Goal: Task Accomplishment & Management: Manage account settings

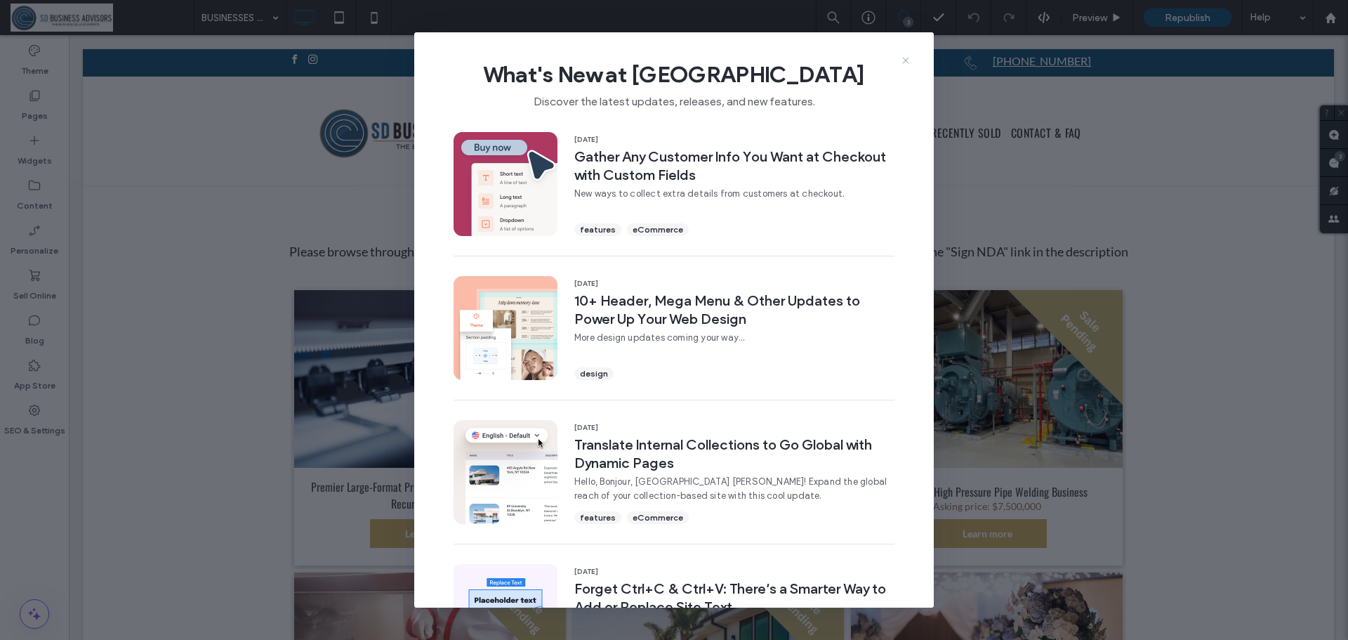
click at [906, 58] on icon at bounding box center [905, 60] width 11 height 11
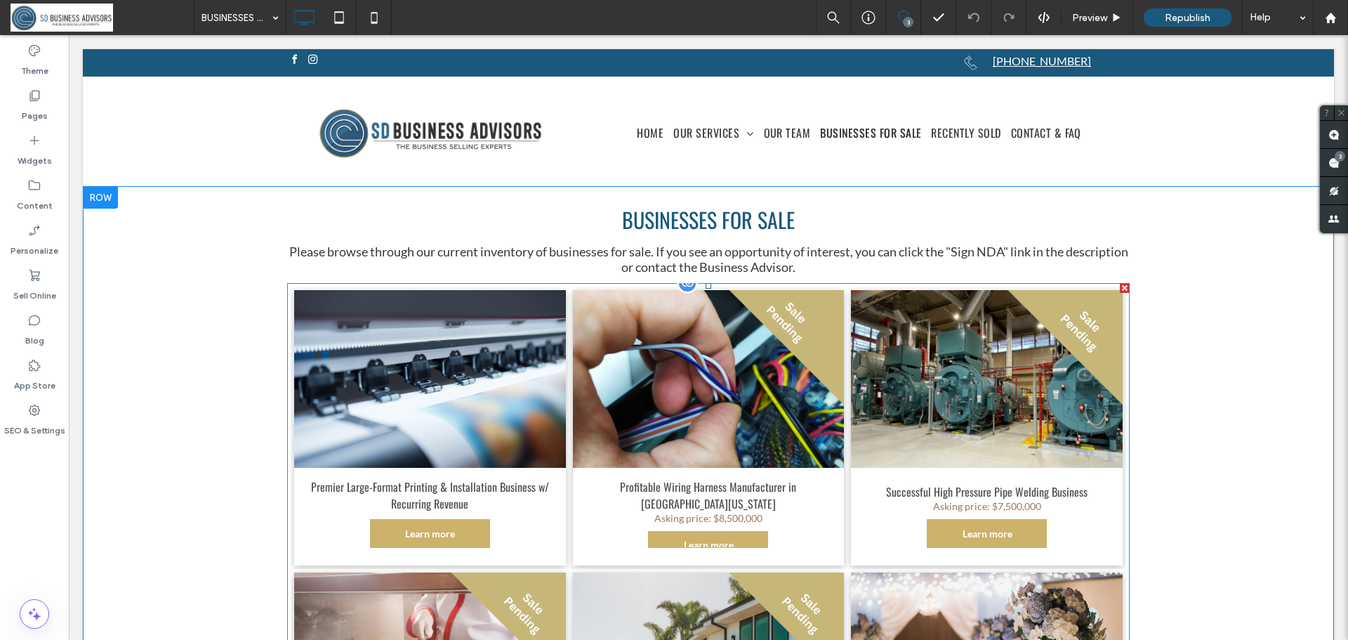
click at [683, 285] on div at bounding box center [687, 282] width 21 height 21
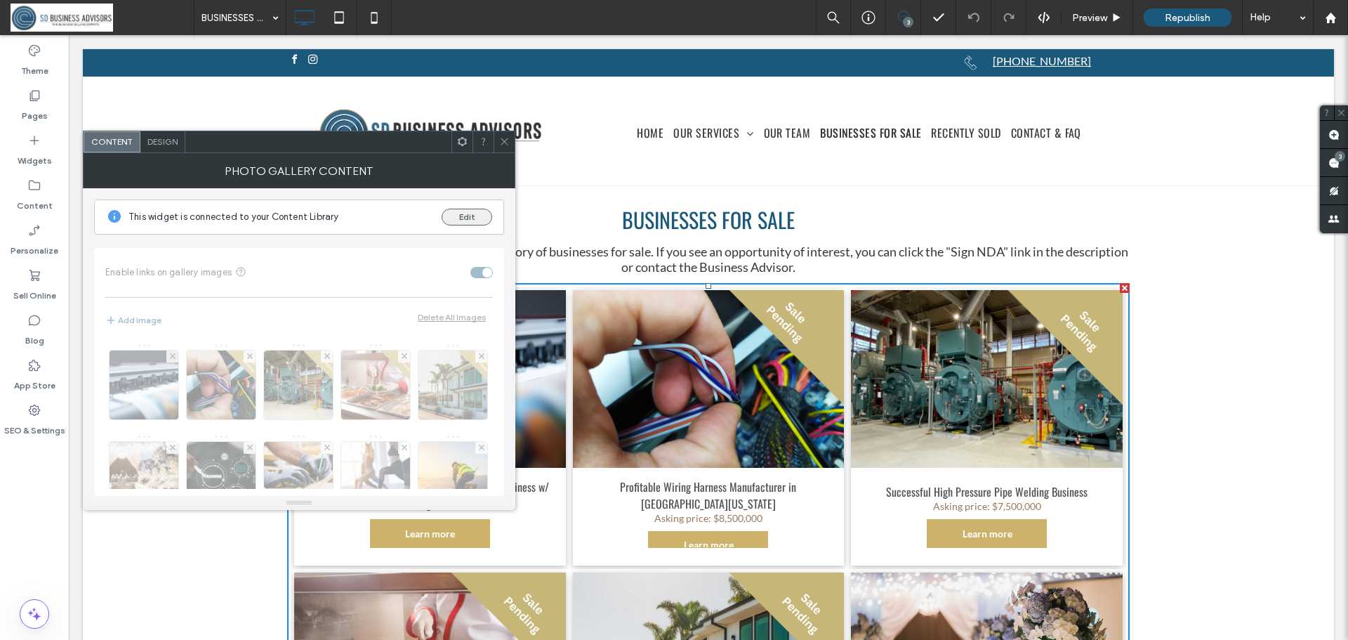
click at [478, 213] on button "Edit" at bounding box center [467, 217] width 51 height 17
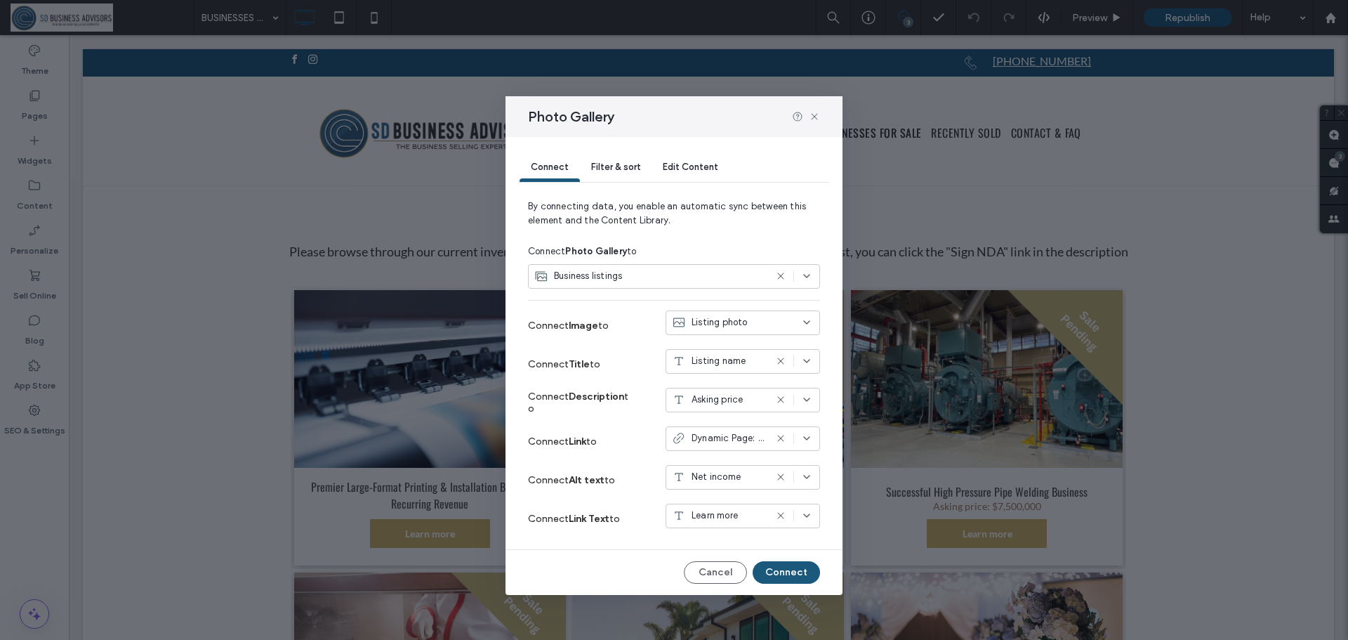
click at [688, 168] on span "Edit Content" at bounding box center [690, 167] width 55 height 11
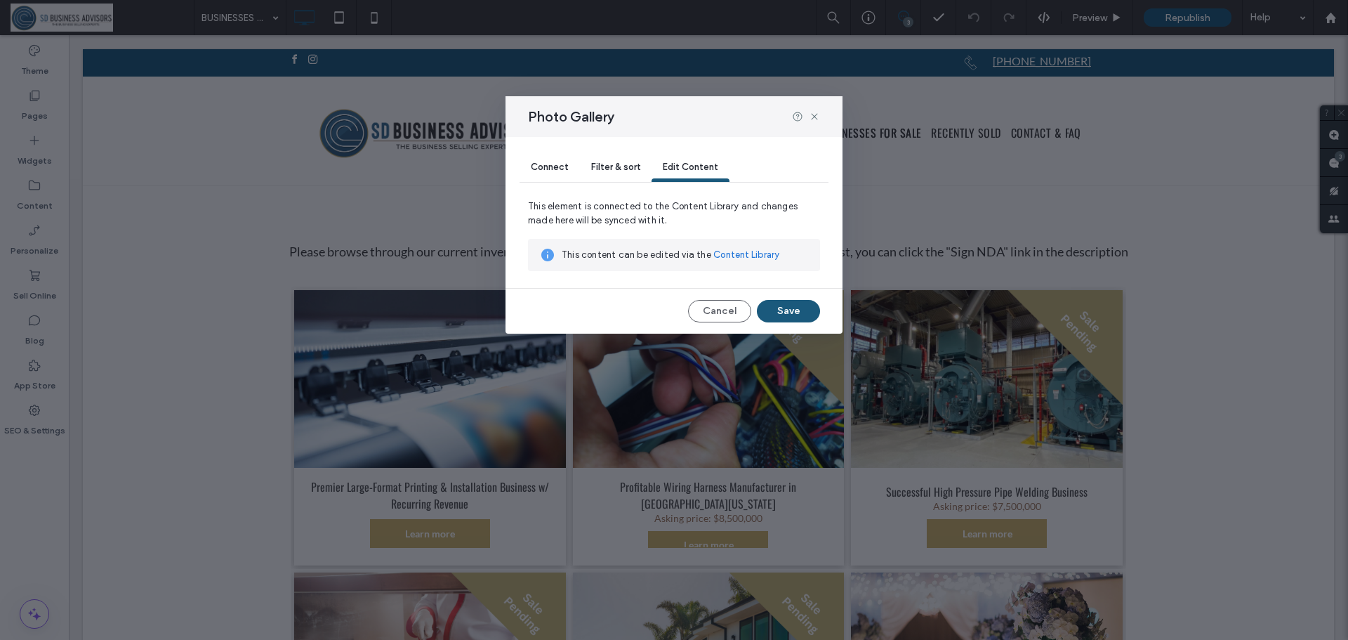
click at [732, 253] on link "Content Library" at bounding box center [747, 255] width 66 height 14
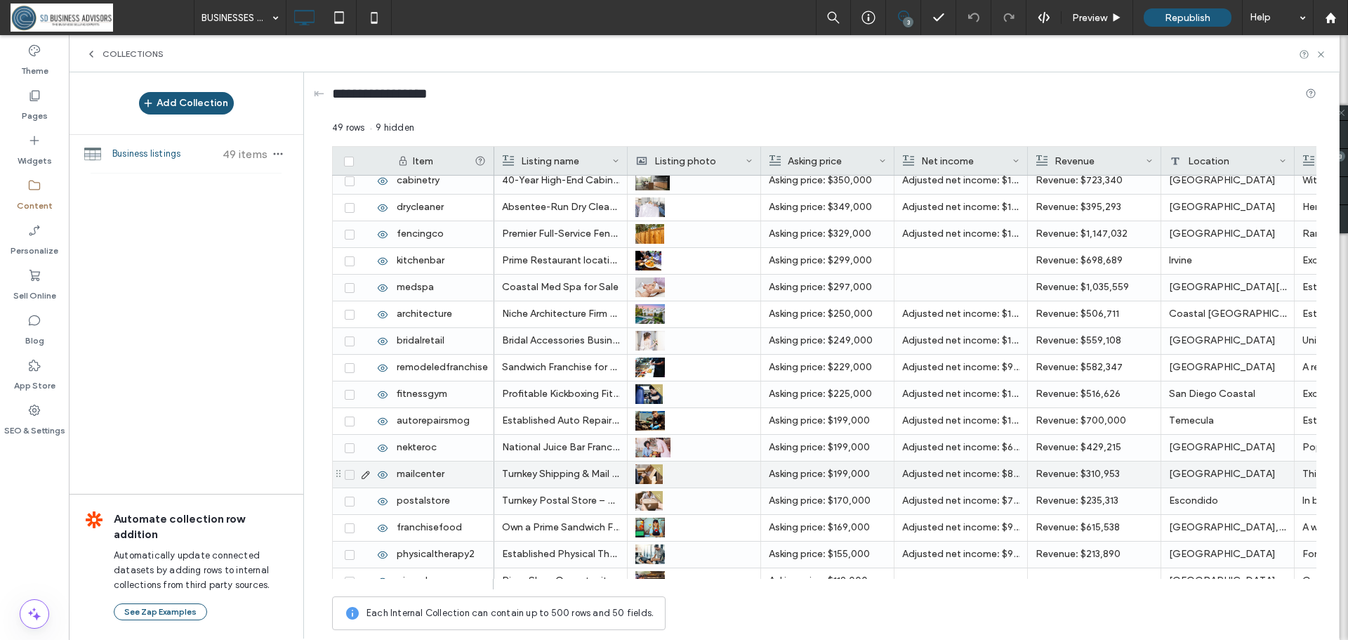
scroll to position [702, 0]
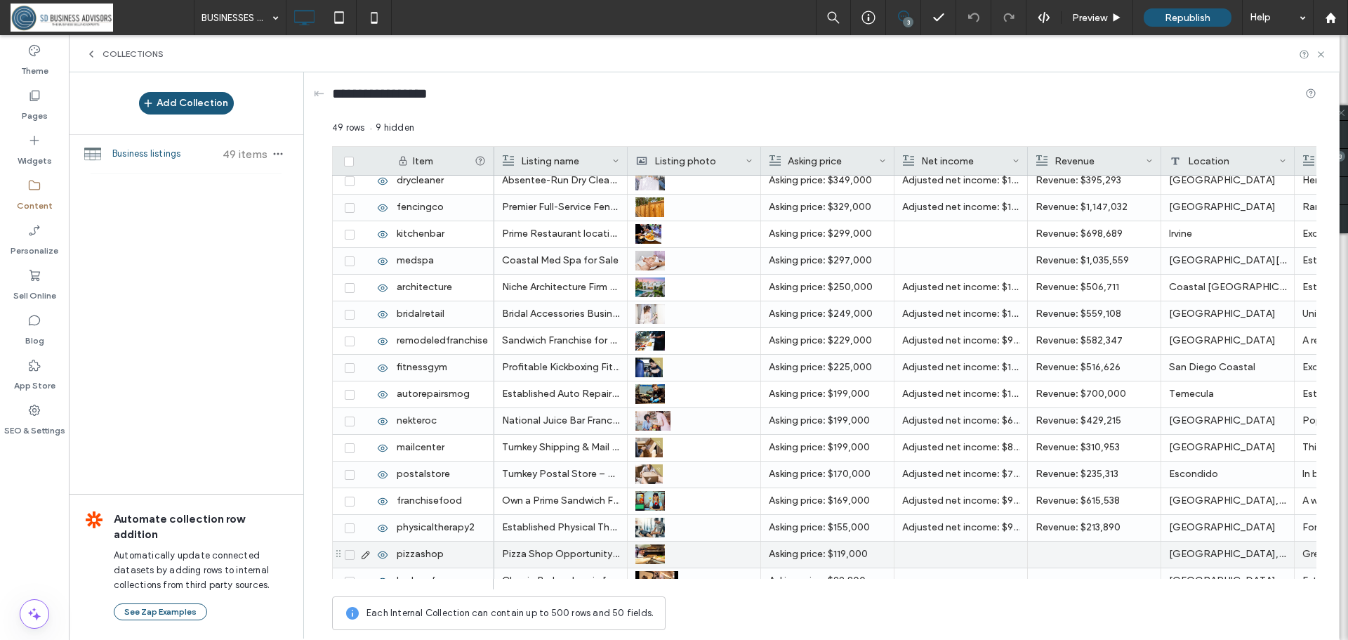
click at [379, 552] on icon at bounding box center [382, 554] width 11 height 11
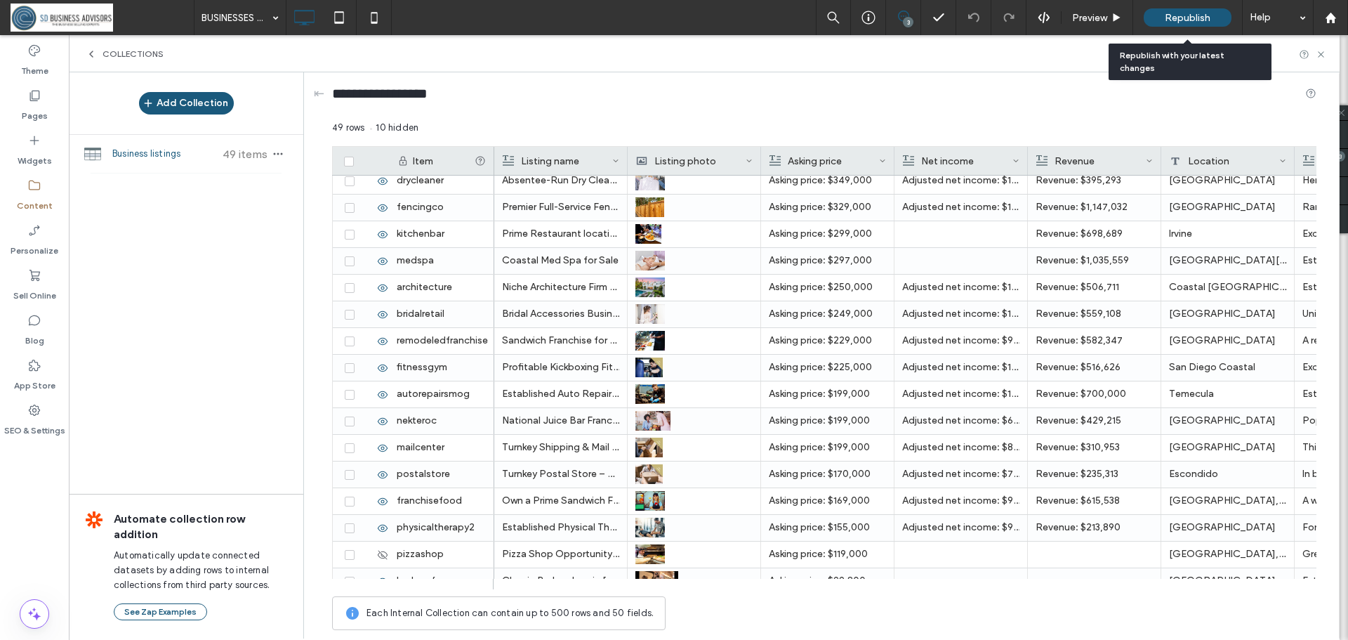
click at [1188, 15] on span "Republish" at bounding box center [1188, 18] width 46 height 12
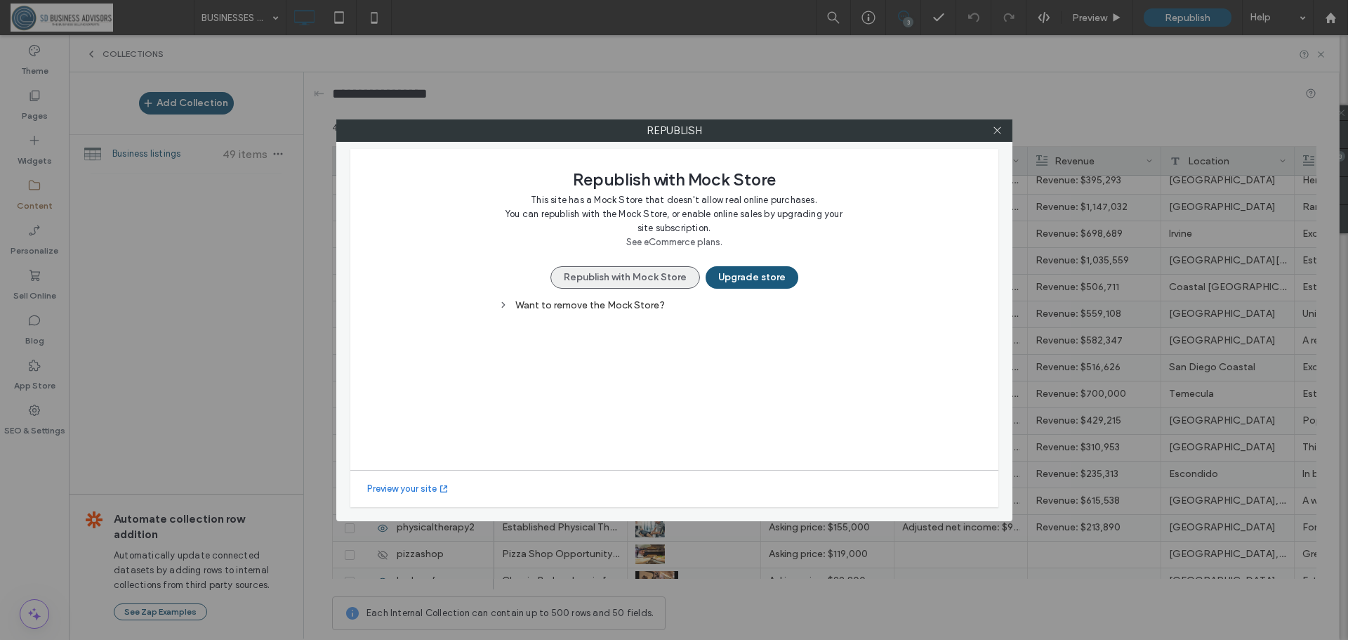
click at [649, 281] on button "Republish with Mock Store" at bounding box center [626, 277] width 150 height 22
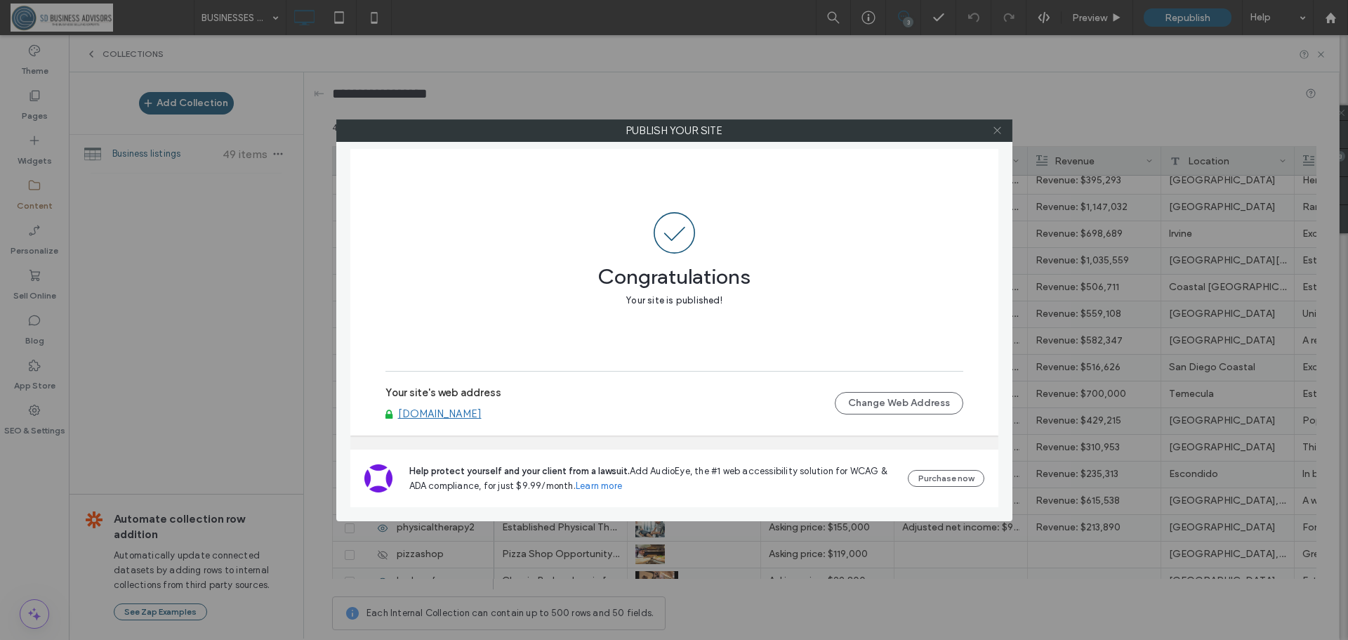
click at [997, 131] on use at bounding box center [997, 130] width 7 height 7
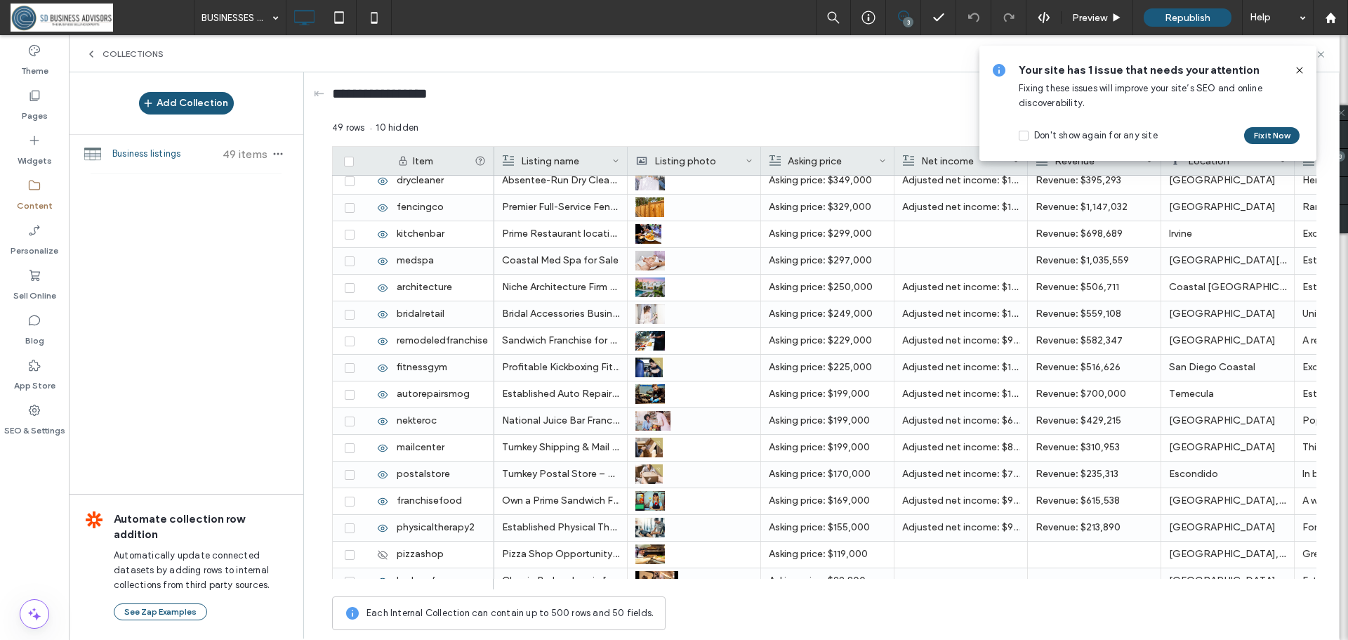
click at [1299, 70] on use at bounding box center [1299, 70] width 6 height 6
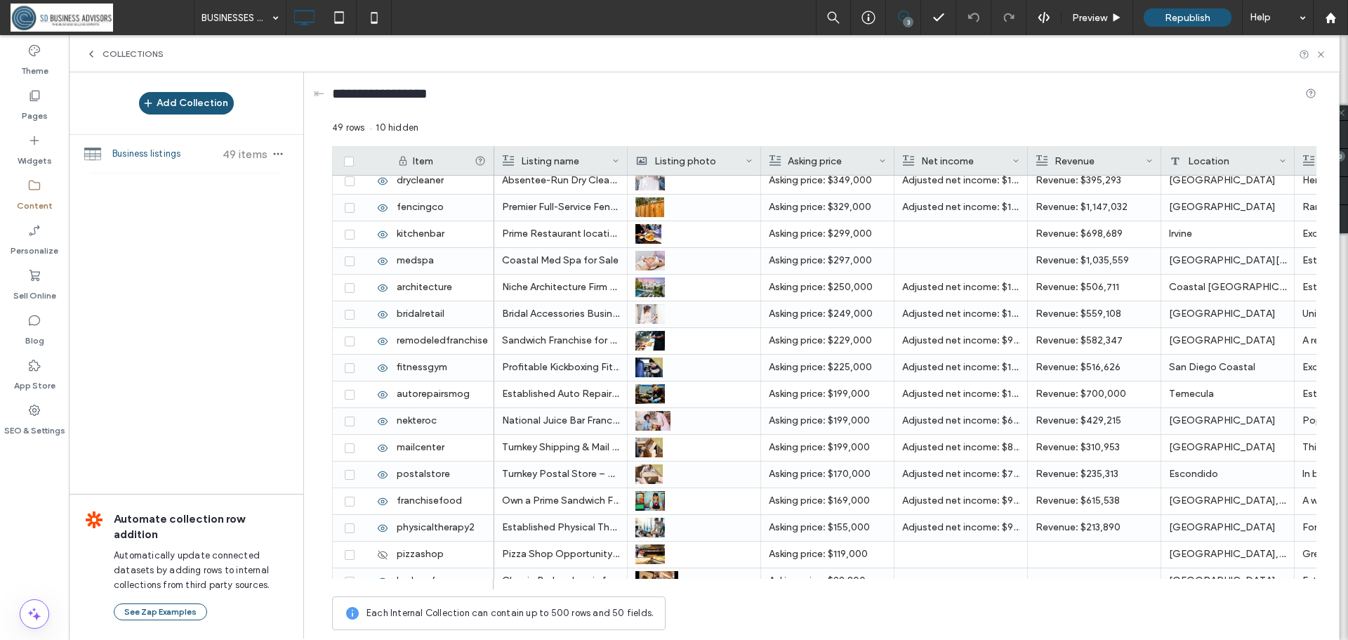
scroll to position [931, 0]
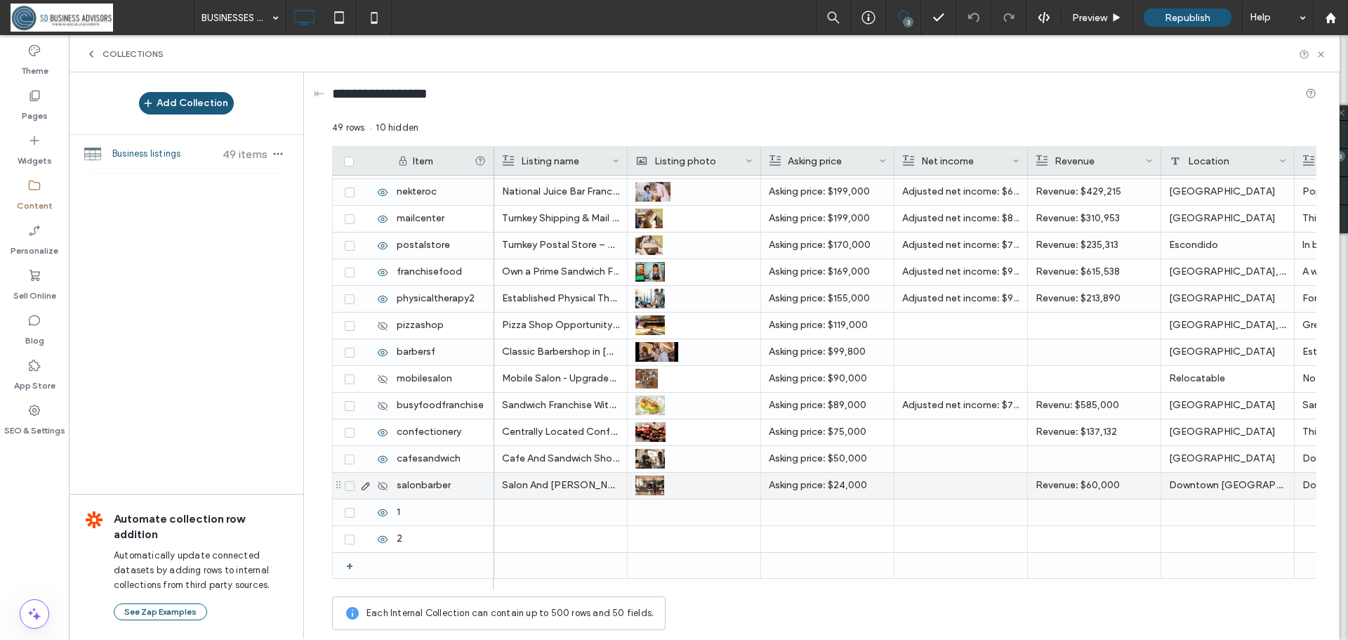
click at [387, 485] on use at bounding box center [383, 485] width 10 height 9
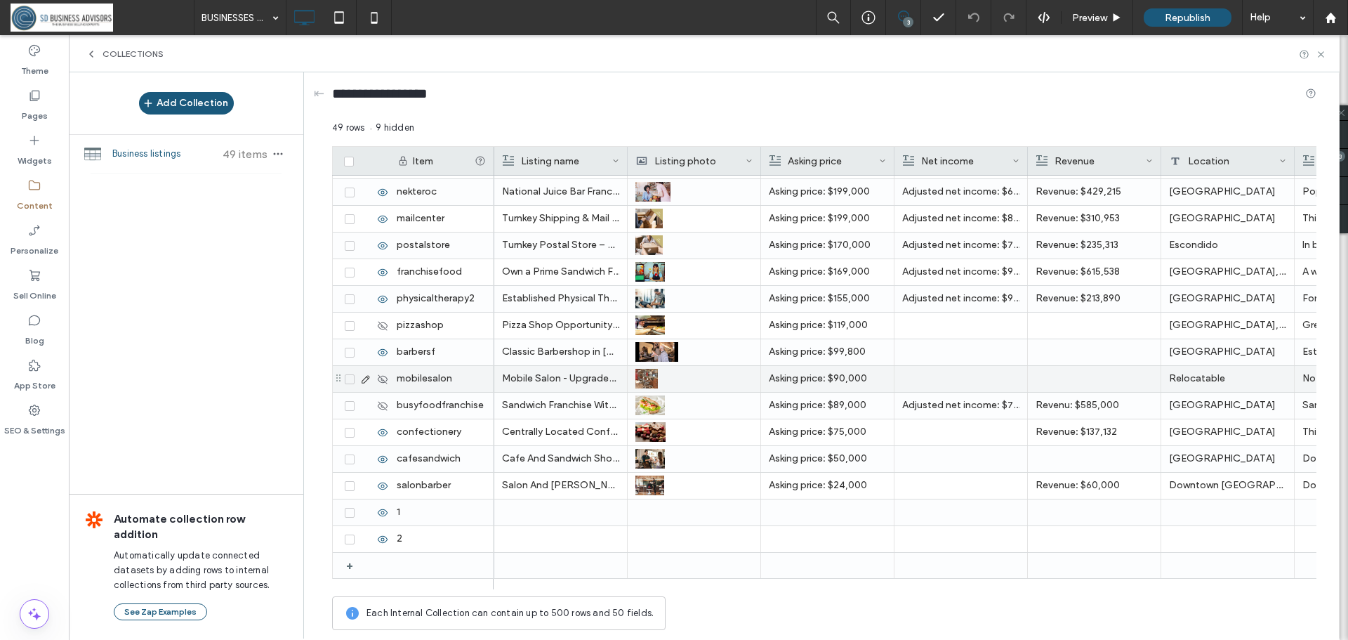
click at [381, 377] on use at bounding box center [383, 378] width 10 height 9
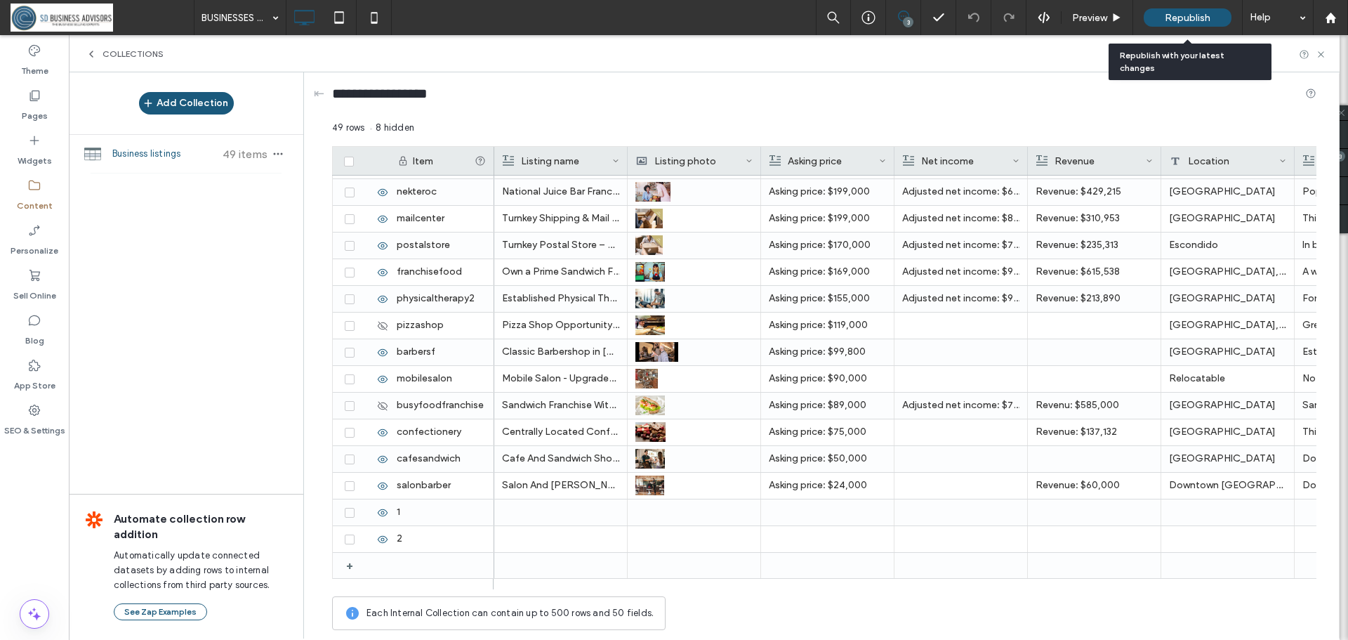
click at [1189, 19] on span "Republish" at bounding box center [1188, 18] width 46 height 12
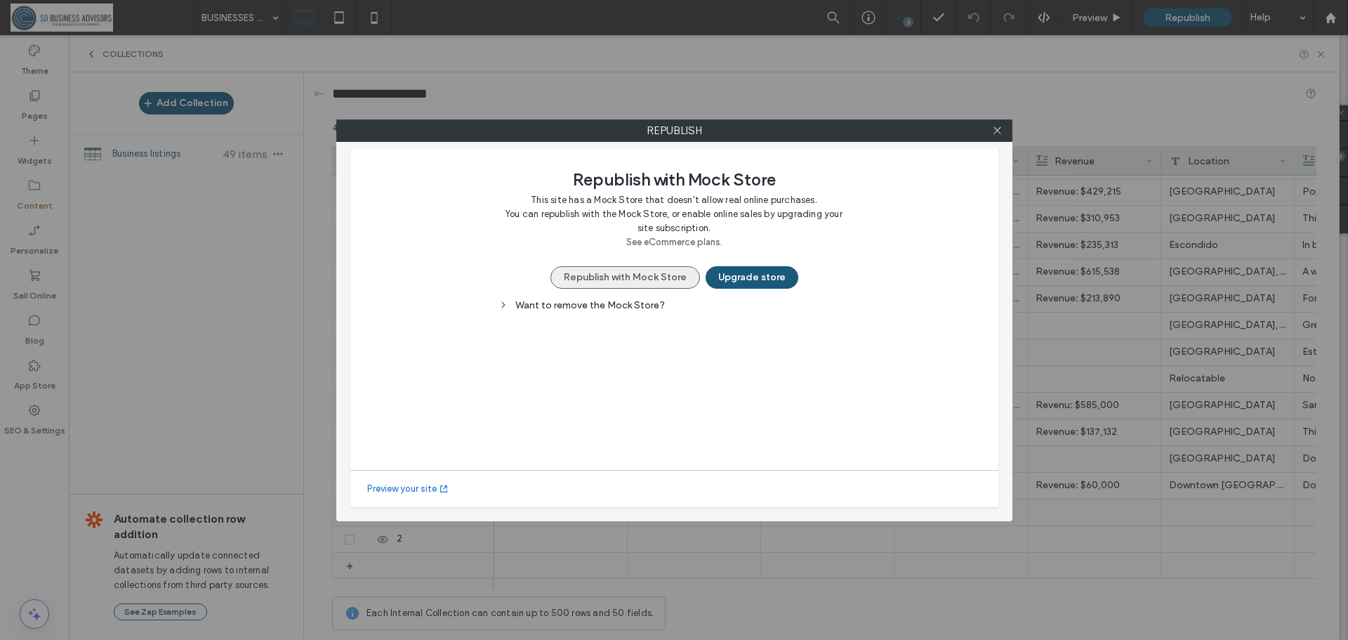
click at [622, 279] on button "Republish with Mock Store" at bounding box center [626, 277] width 150 height 22
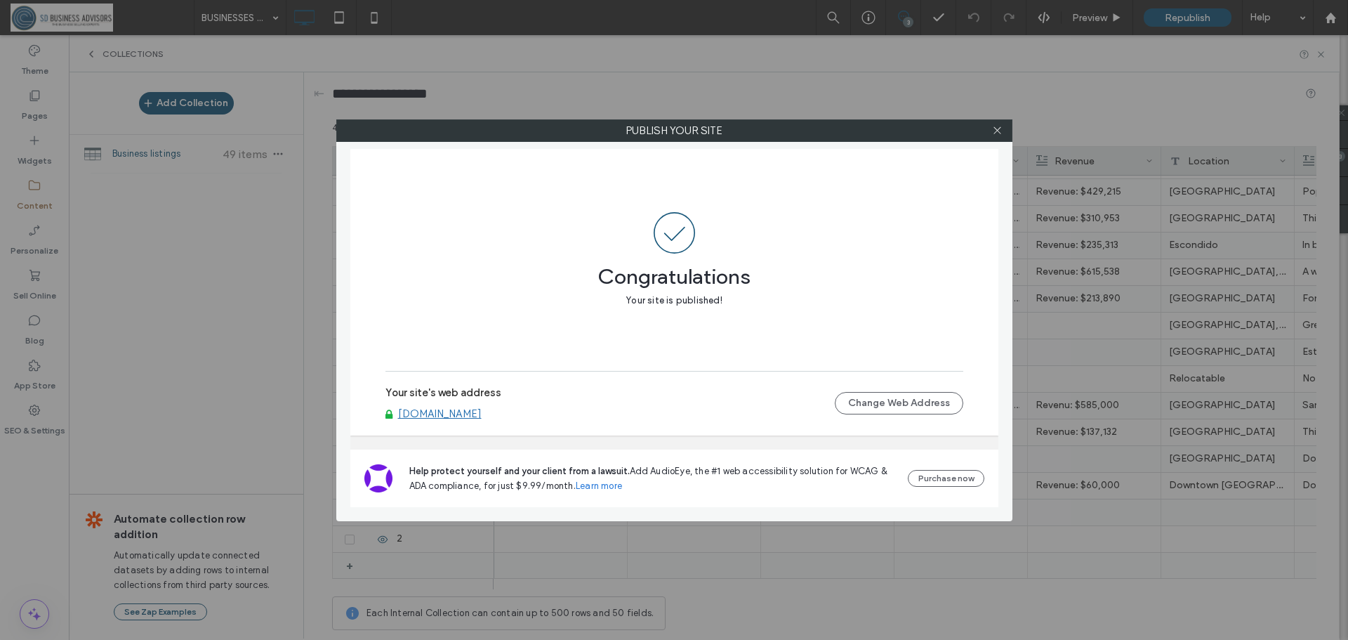
drag, startPoint x: 1000, startPoint y: 129, endPoint x: 989, endPoint y: 129, distance: 11.2
click at [1000, 129] on icon at bounding box center [997, 130] width 11 height 11
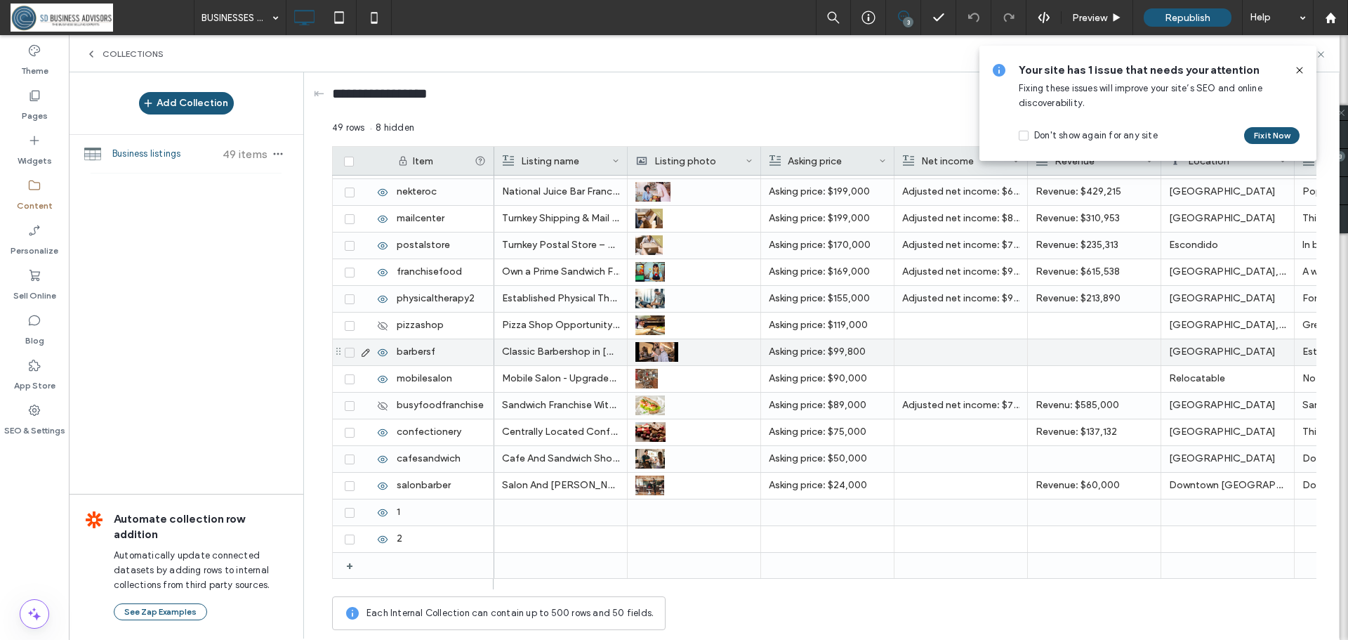
click at [348, 354] on icon at bounding box center [350, 352] width 6 height 4
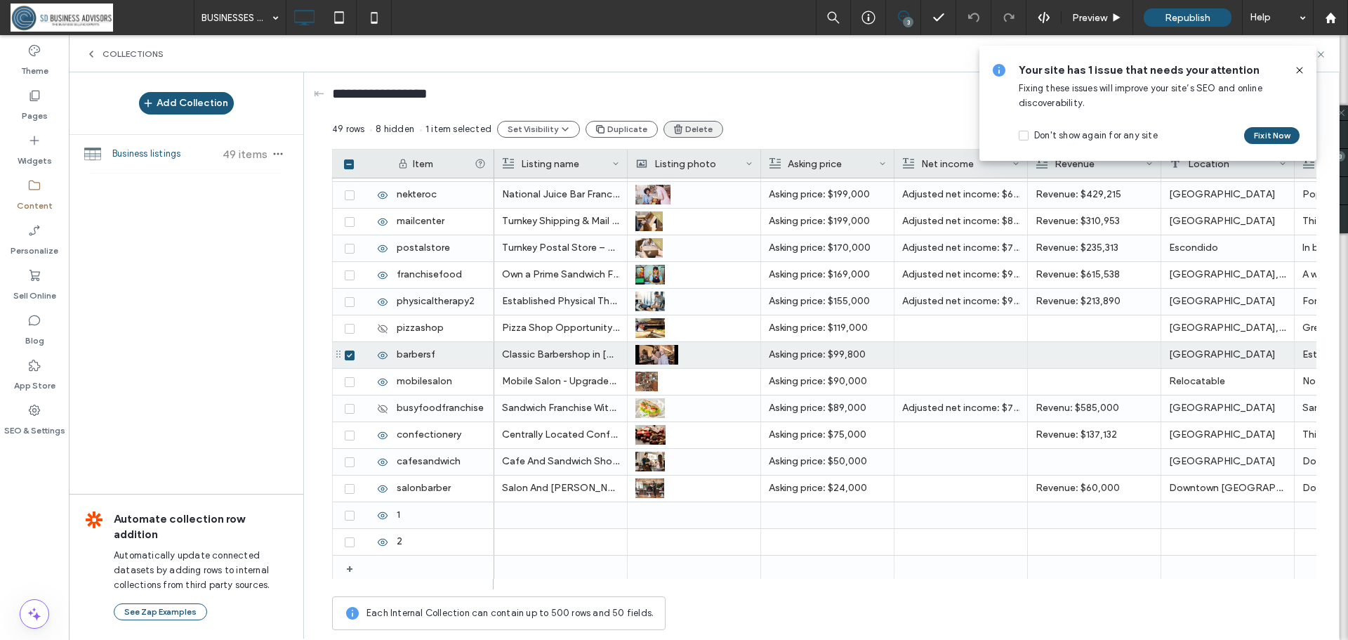
click at [692, 128] on button "Delete" at bounding box center [694, 129] width 60 height 17
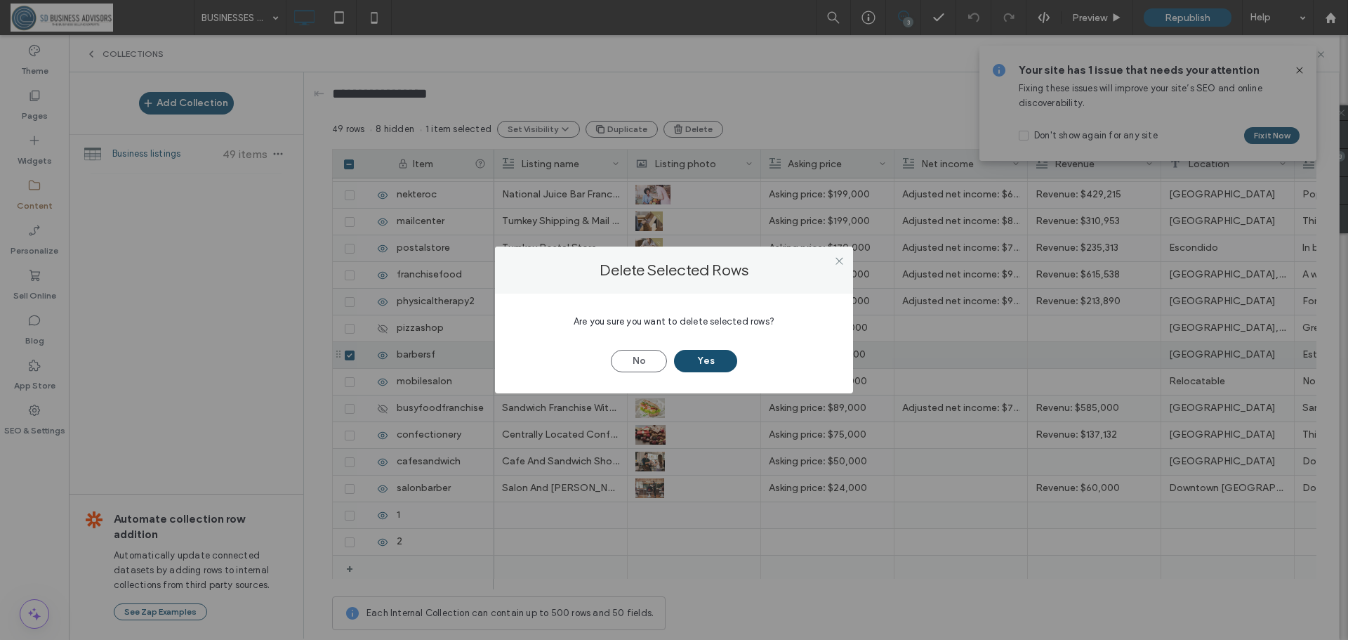
click at [728, 362] on button "Yes" at bounding box center [705, 361] width 63 height 22
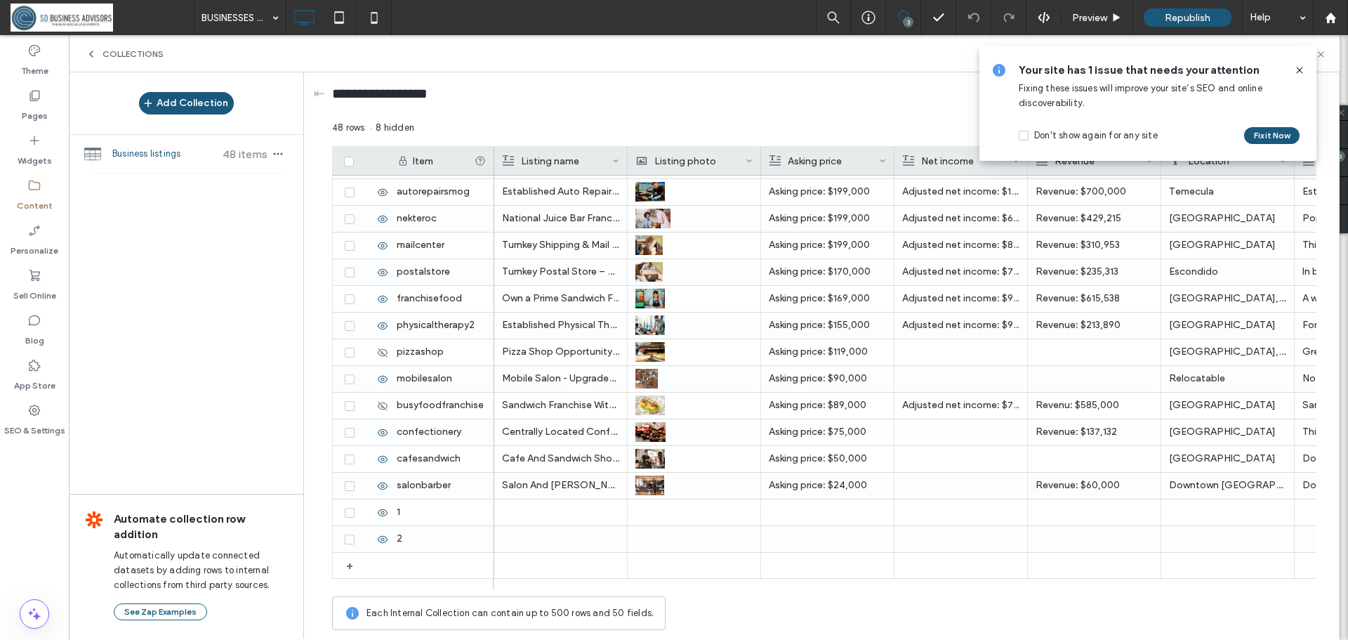
scroll to position [905, 0]
click at [1190, 15] on span "Republish" at bounding box center [1188, 18] width 46 height 12
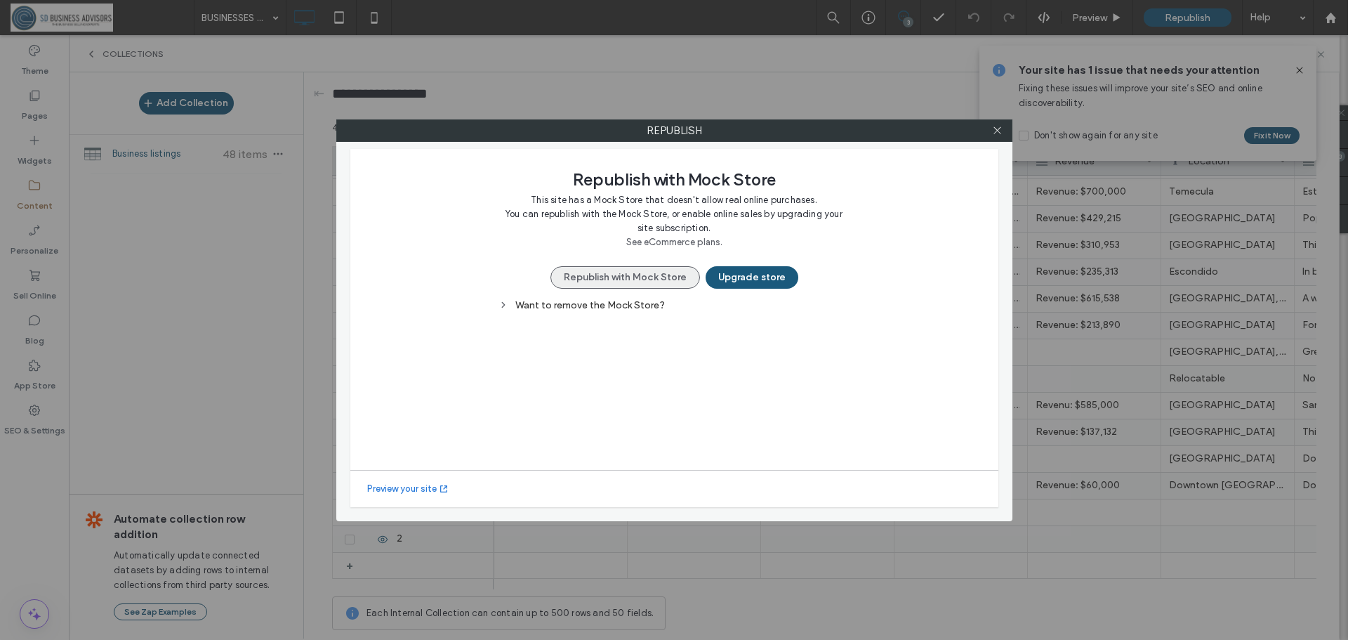
click at [602, 275] on button "Republish with Mock Store" at bounding box center [626, 277] width 150 height 22
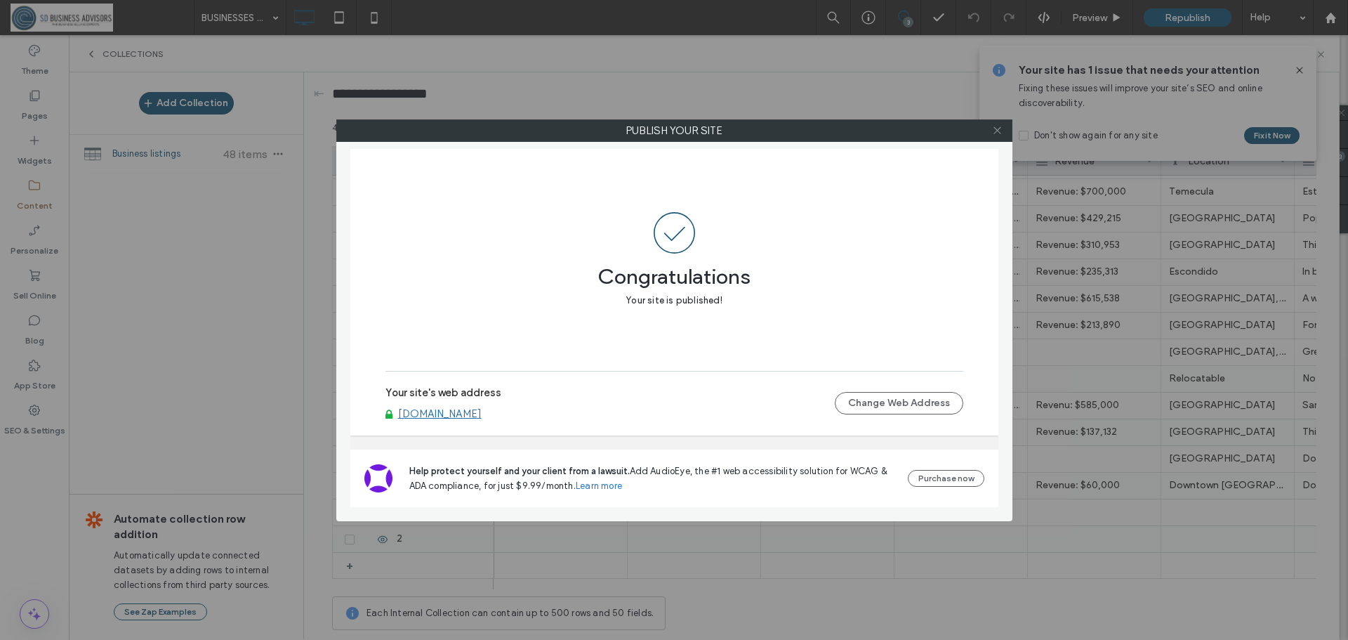
click at [997, 133] on icon at bounding box center [997, 130] width 11 height 11
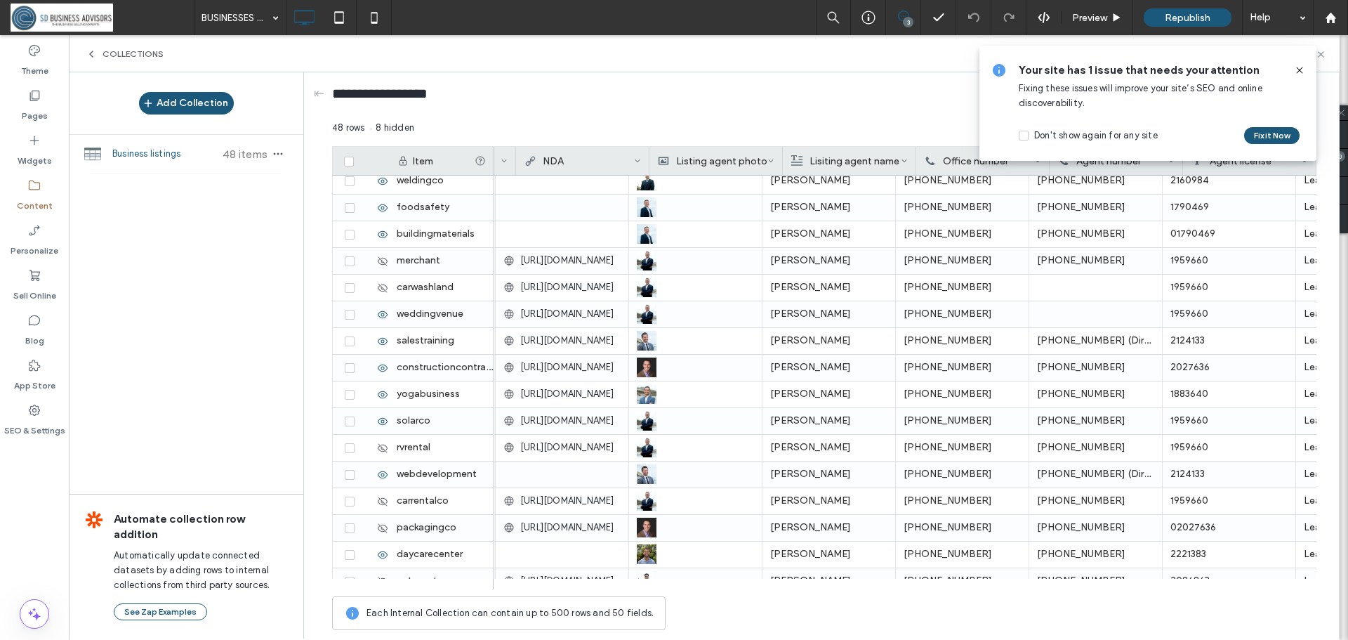
scroll to position [0, 2456]
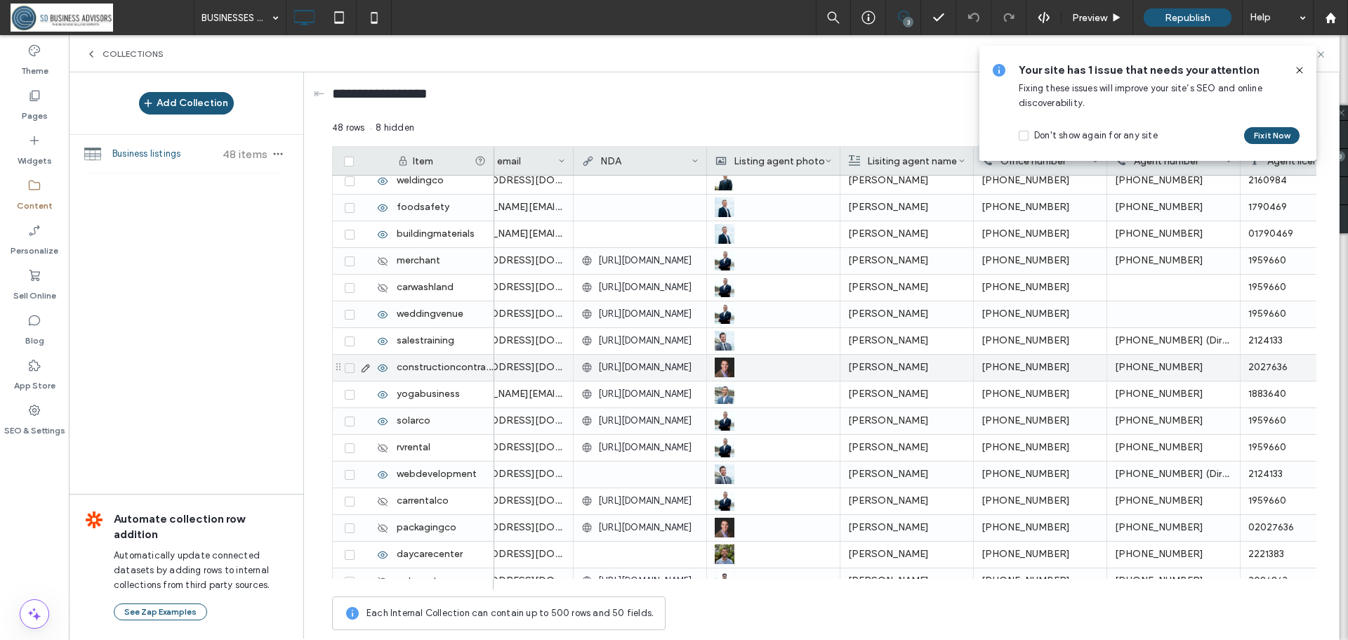
click at [660, 360] on div "[URL][DOMAIN_NAME]" at bounding box center [639, 367] width 117 height 25
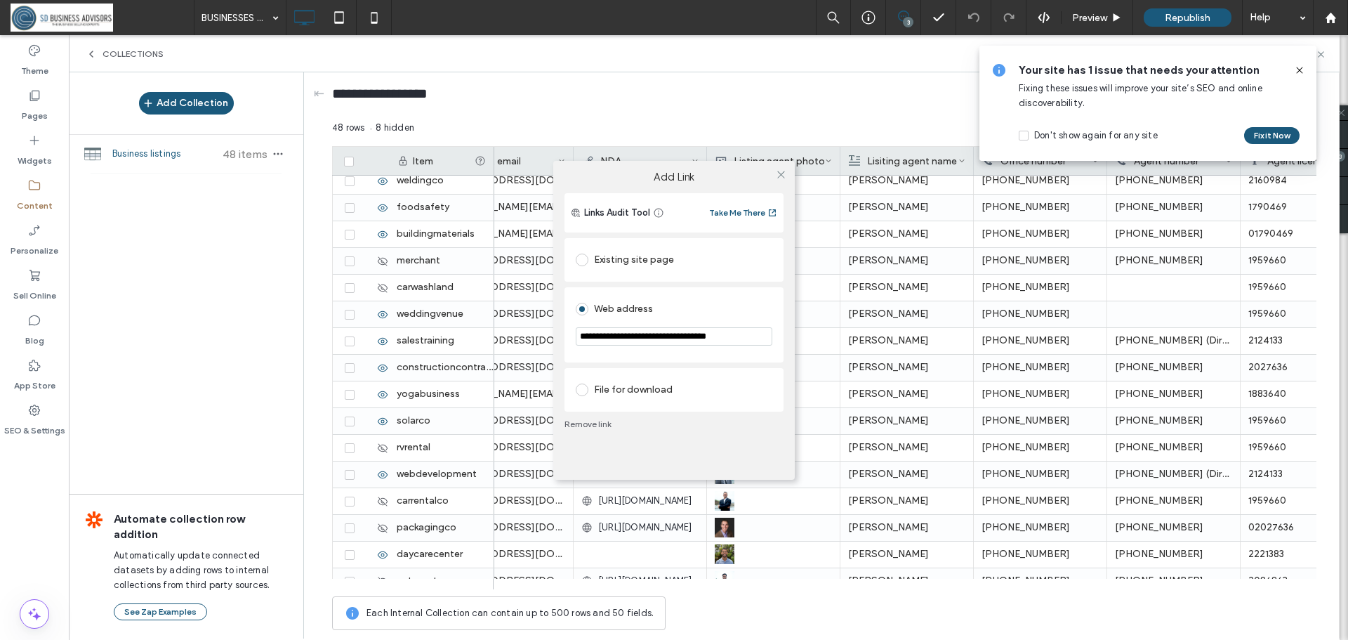
click at [577, 426] on link "Remove link" at bounding box center [674, 424] width 219 height 11
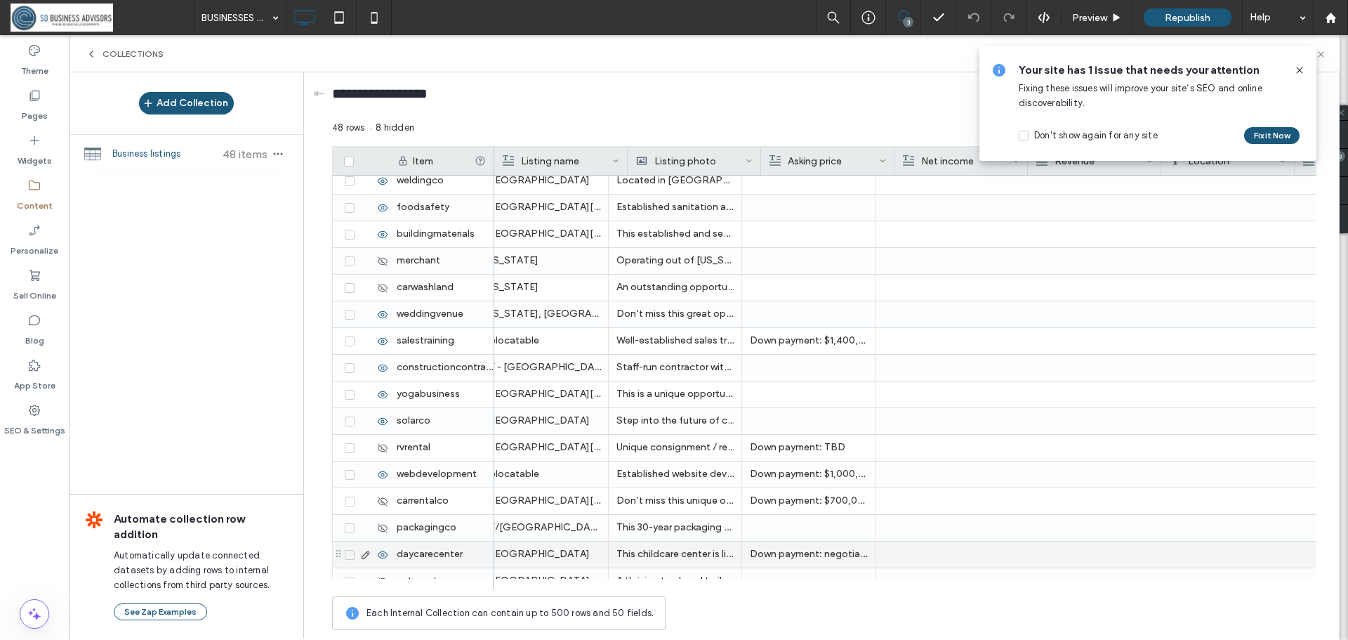
scroll to position [0, 0]
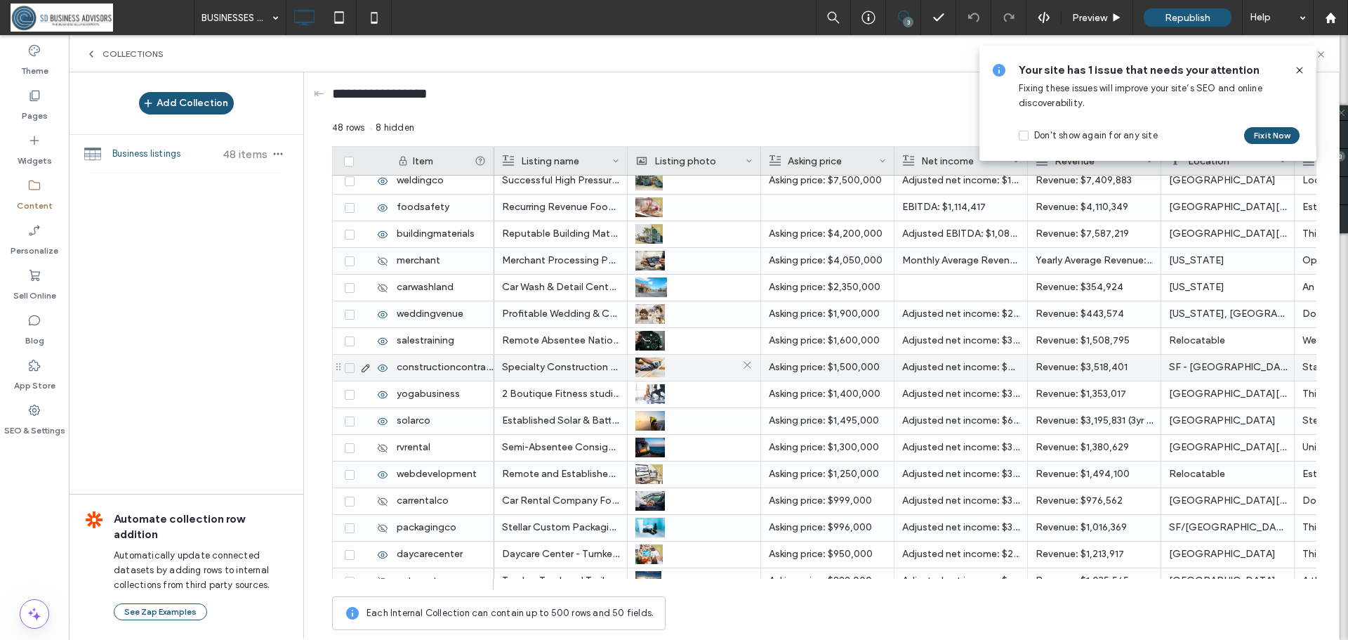
click at [650, 369] on img at bounding box center [650, 367] width 29 height 20
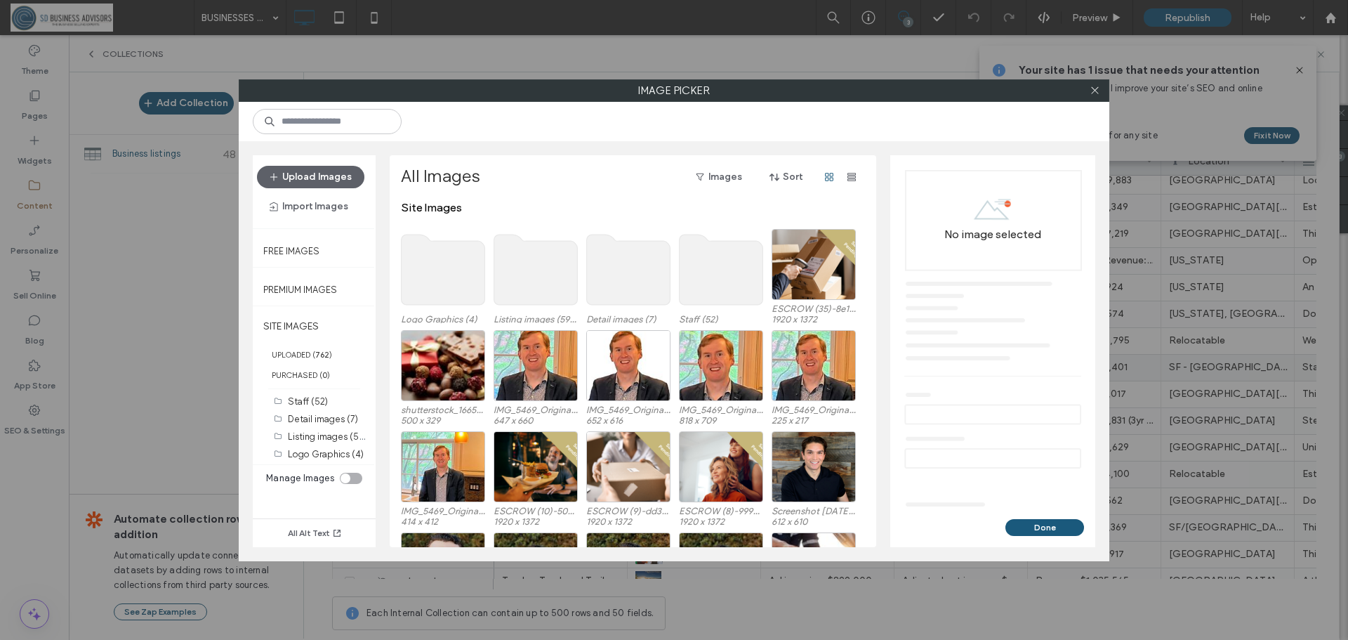
click at [537, 291] on use at bounding box center [536, 270] width 84 height 70
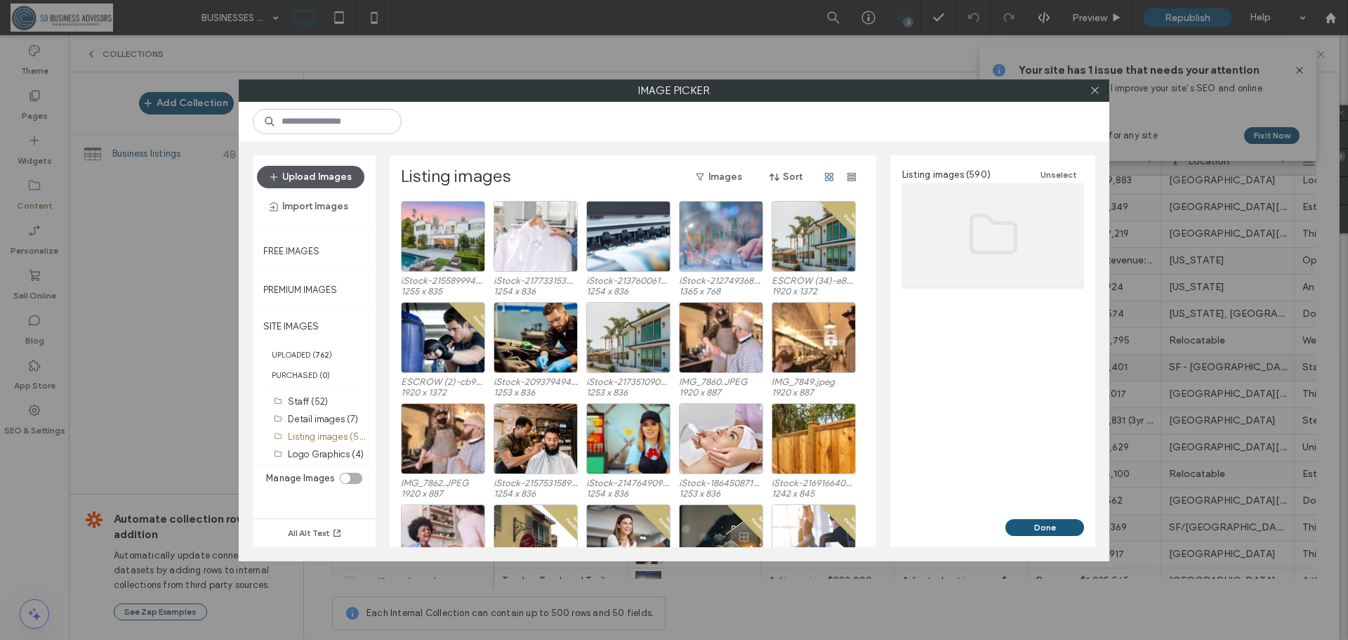
click at [336, 178] on button "Upload Images" at bounding box center [310, 177] width 107 height 22
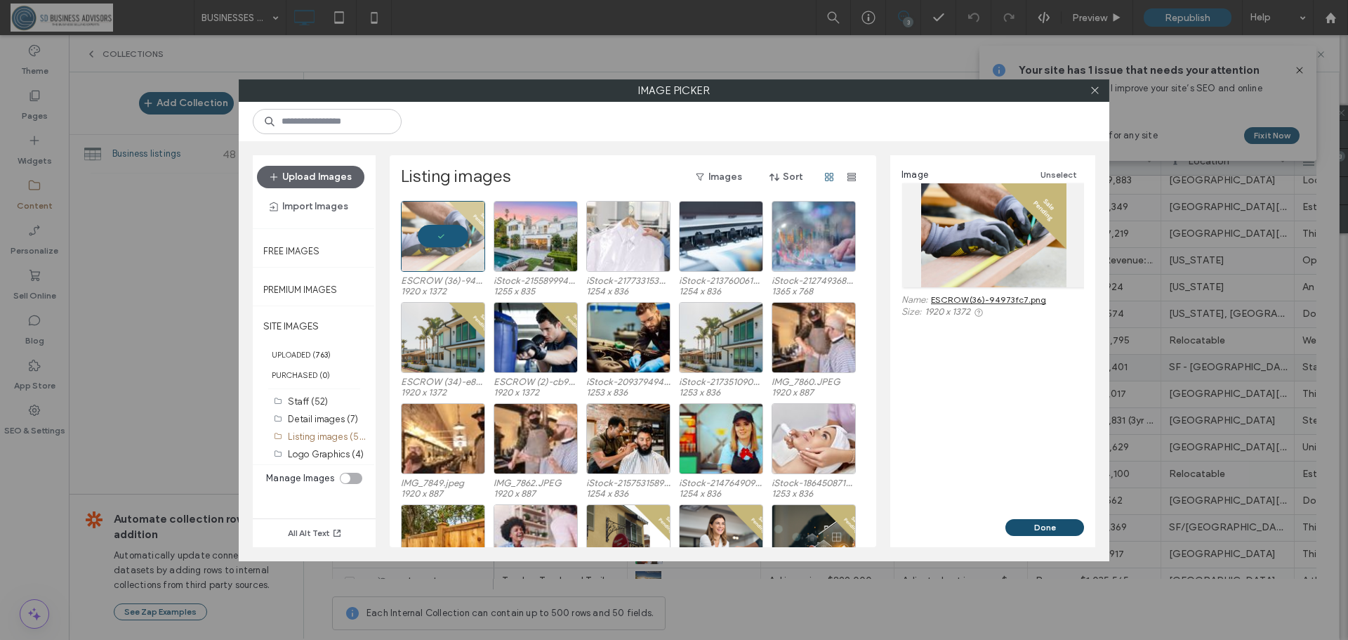
click at [1042, 530] on button "Done" at bounding box center [1045, 527] width 79 height 17
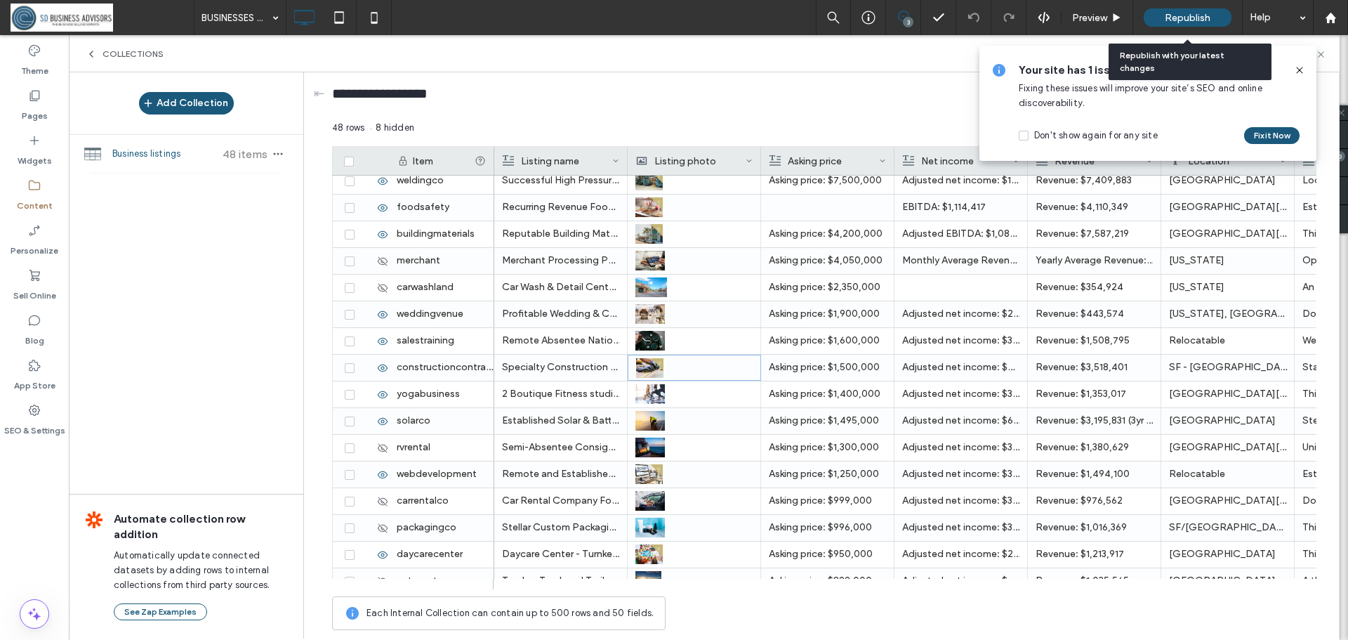
click at [1191, 21] on span "Republish" at bounding box center [1188, 18] width 46 height 12
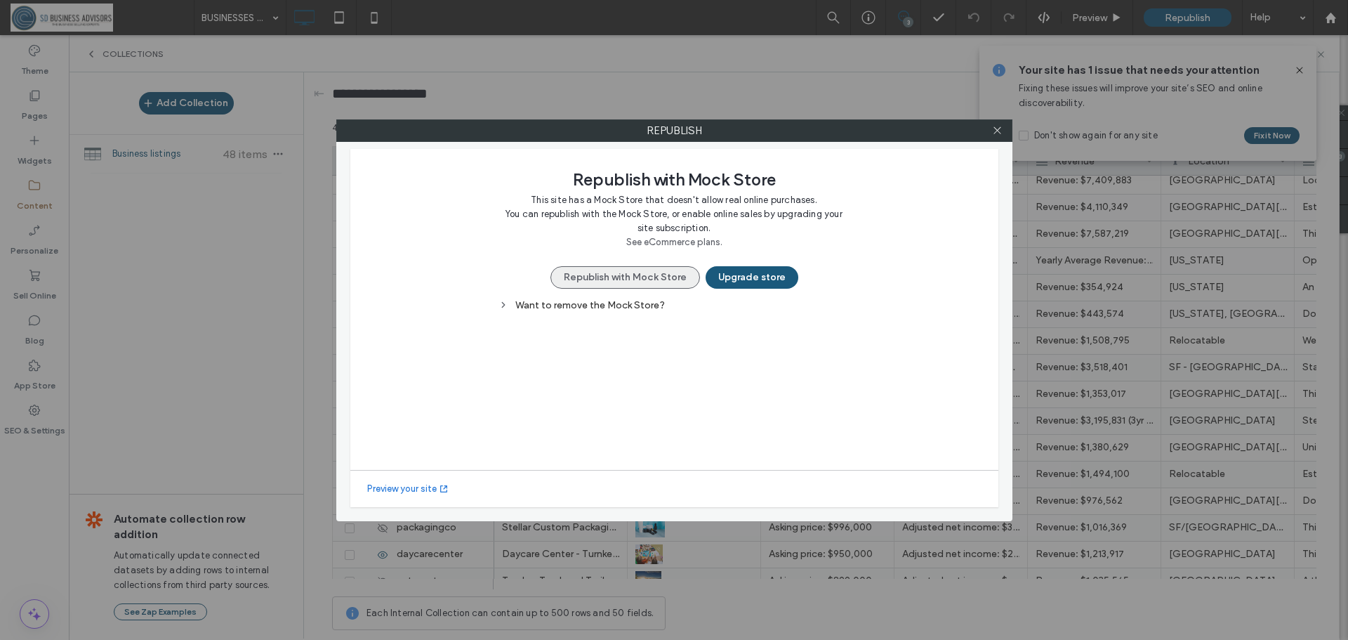
click at [655, 277] on button "Republish with Mock Store" at bounding box center [626, 277] width 150 height 22
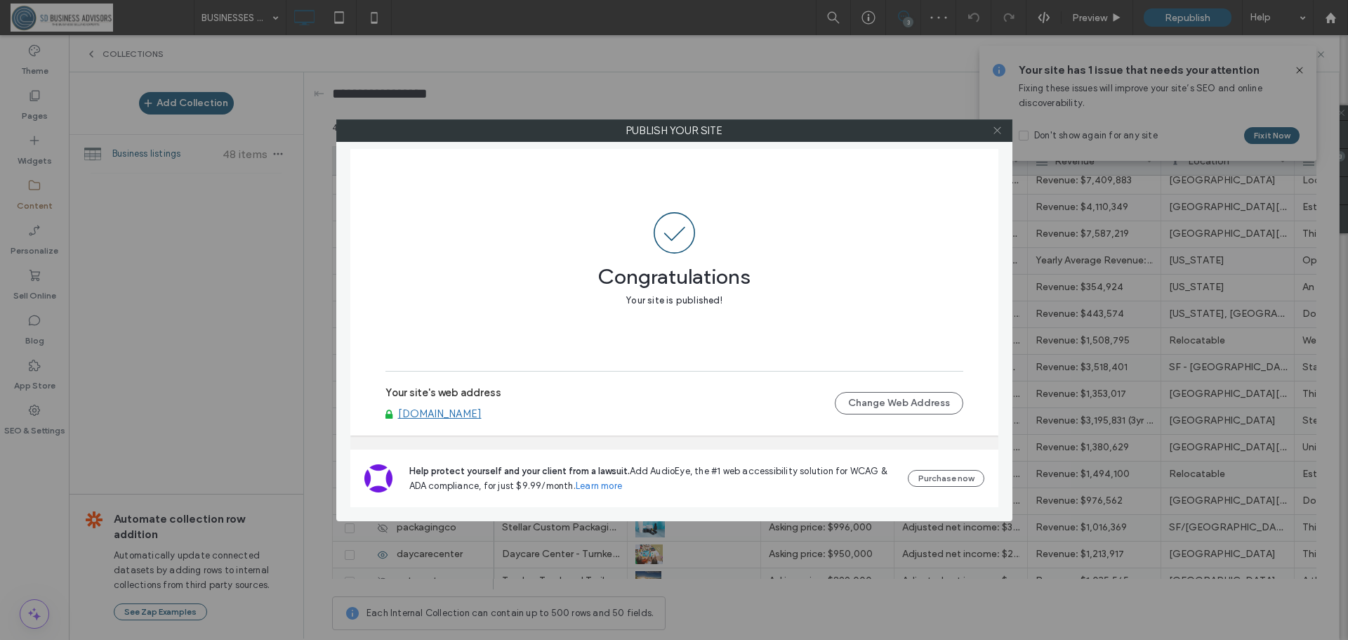
click at [1000, 126] on icon at bounding box center [997, 130] width 11 height 11
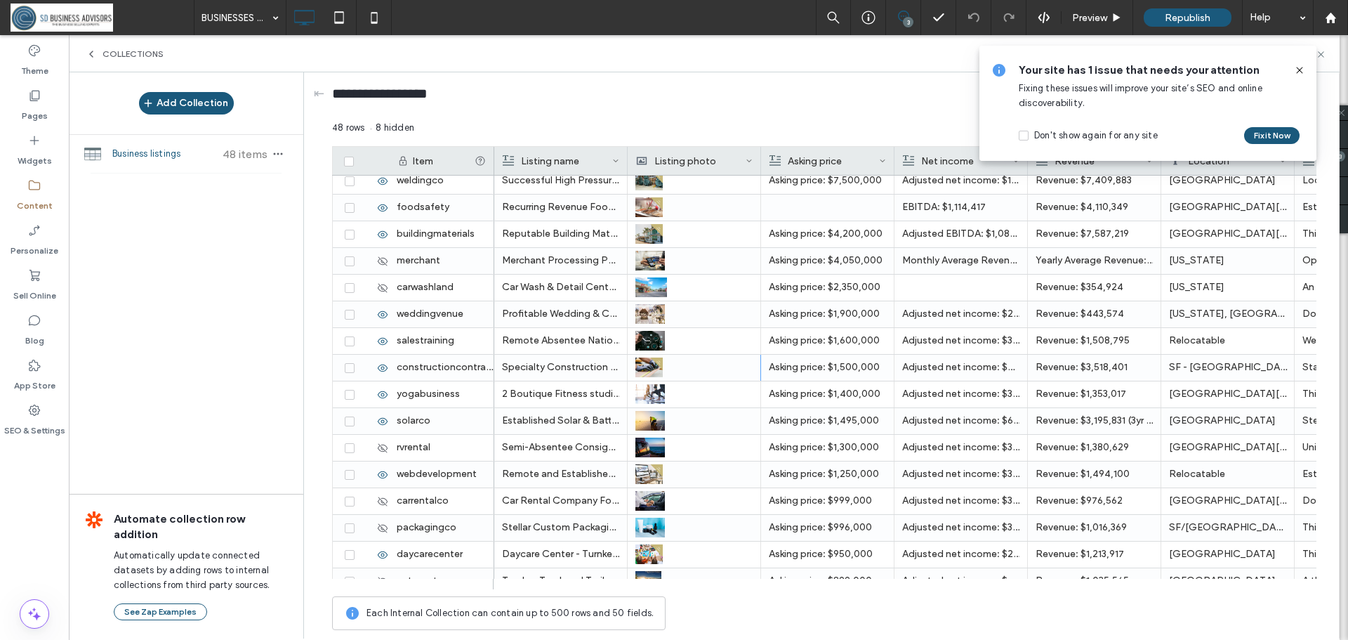
click at [1300, 68] on icon at bounding box center [1299, 70] width 11 height 11
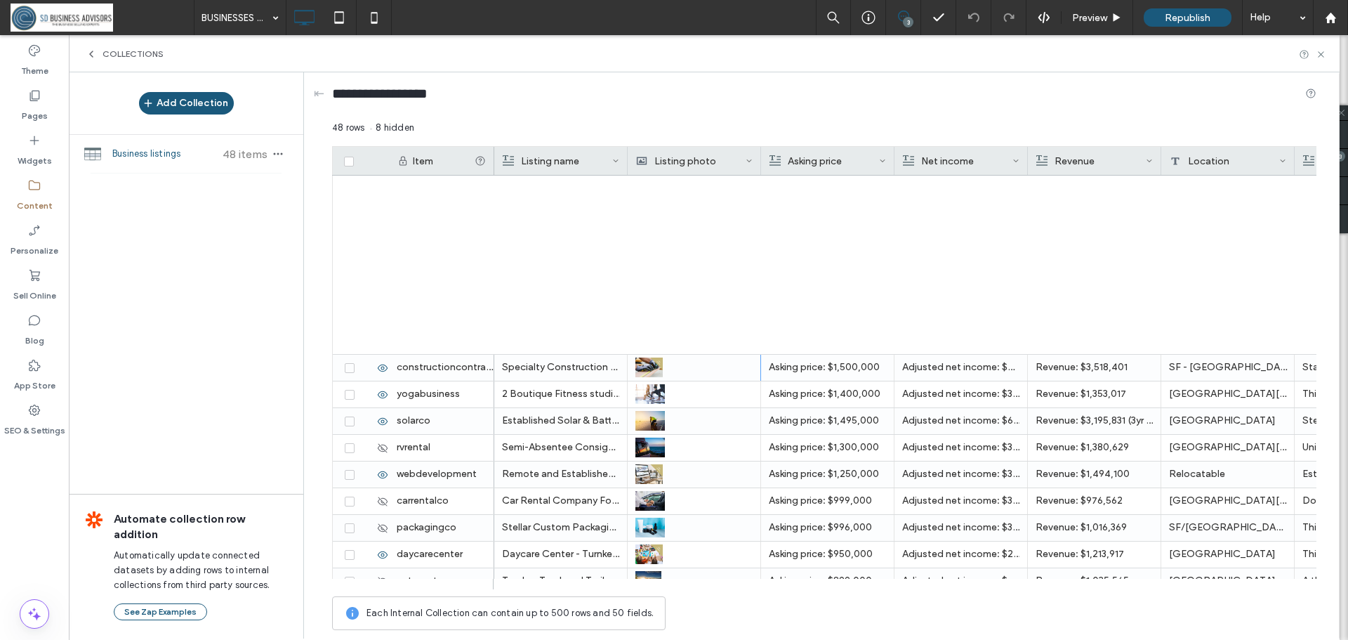
scroll to position [553, 0]
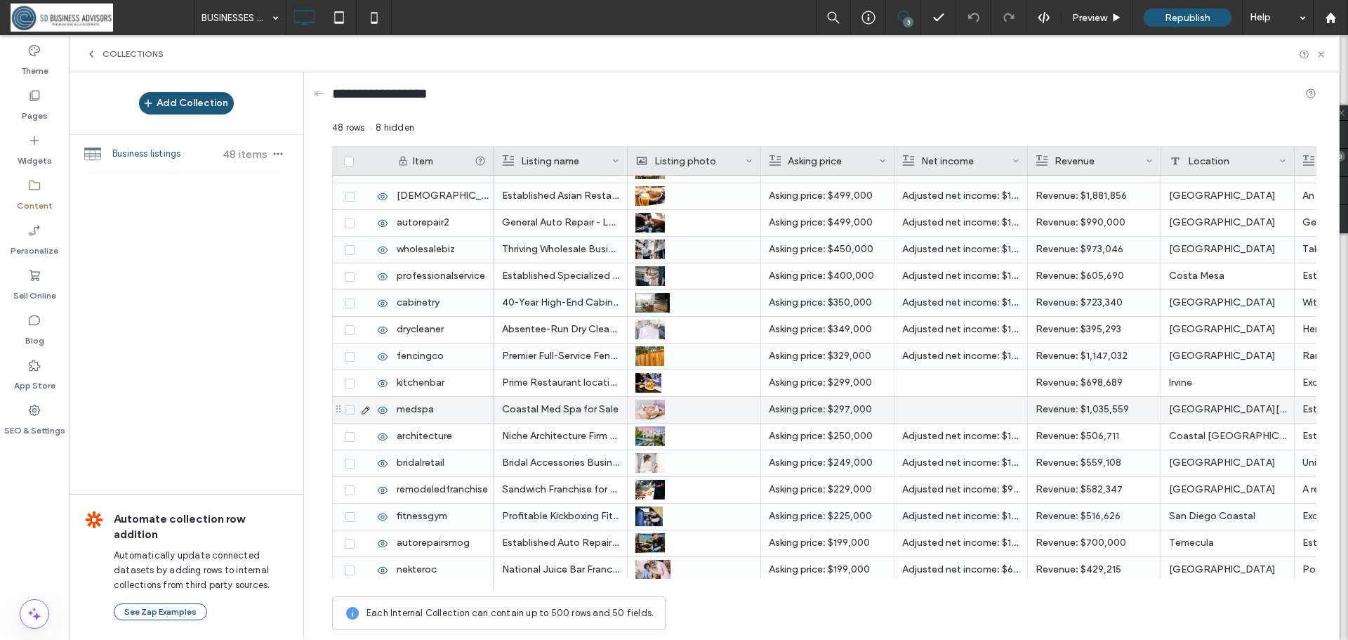
click at [847, 408] on p "Asking price: $297,000" at bounding box center [827, 409] width 117 height 25
click at [839, 401] on span "**********" at bounding box center [801, 398] width 77 height 9
click at [889, 297] on div "Asking price: $350,000" at bounding box center [827, 303] width 133 height 26
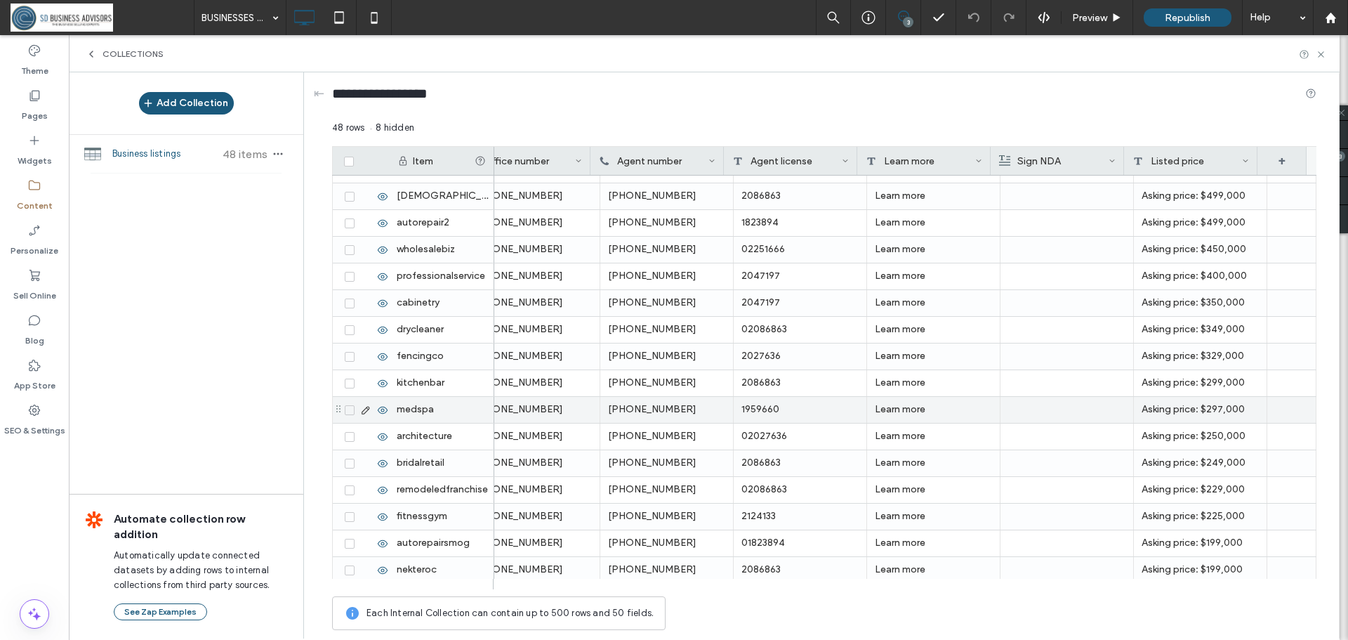
click at [1211, 411] on div "Asking price: $297,000" at bounding box center [1200, 410] width 133 height 26
click at [1204, 382] on textarea "**********" at bounding box center [1201, 392] width 155 height 42
type textarea "**********"
click at [975, 470] on div "Learn more" at bounding box center [933, 463] width 133 height 26
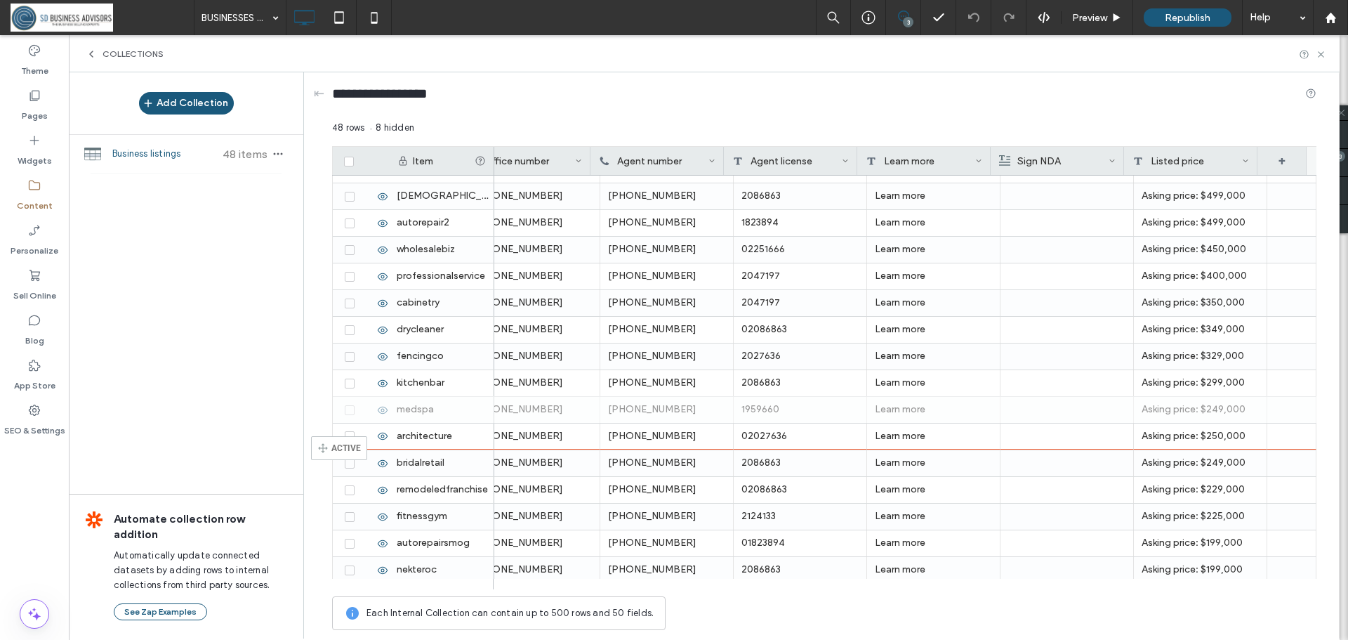
drag, startPoint x: 335, startPoint y: 408, endPoint x: 332, endPoint y: 442, distance: 34.5
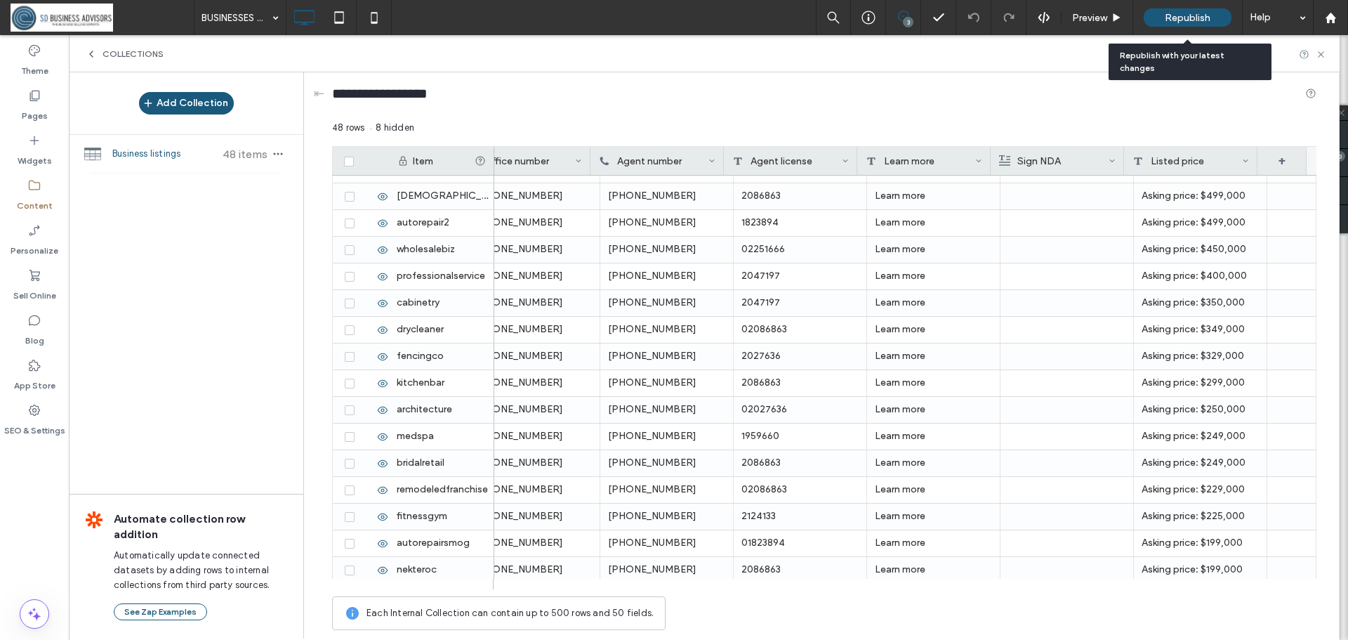
click at [1190, 21] on span "Republish" at bounding box center [1188, 18] width 46 height 12
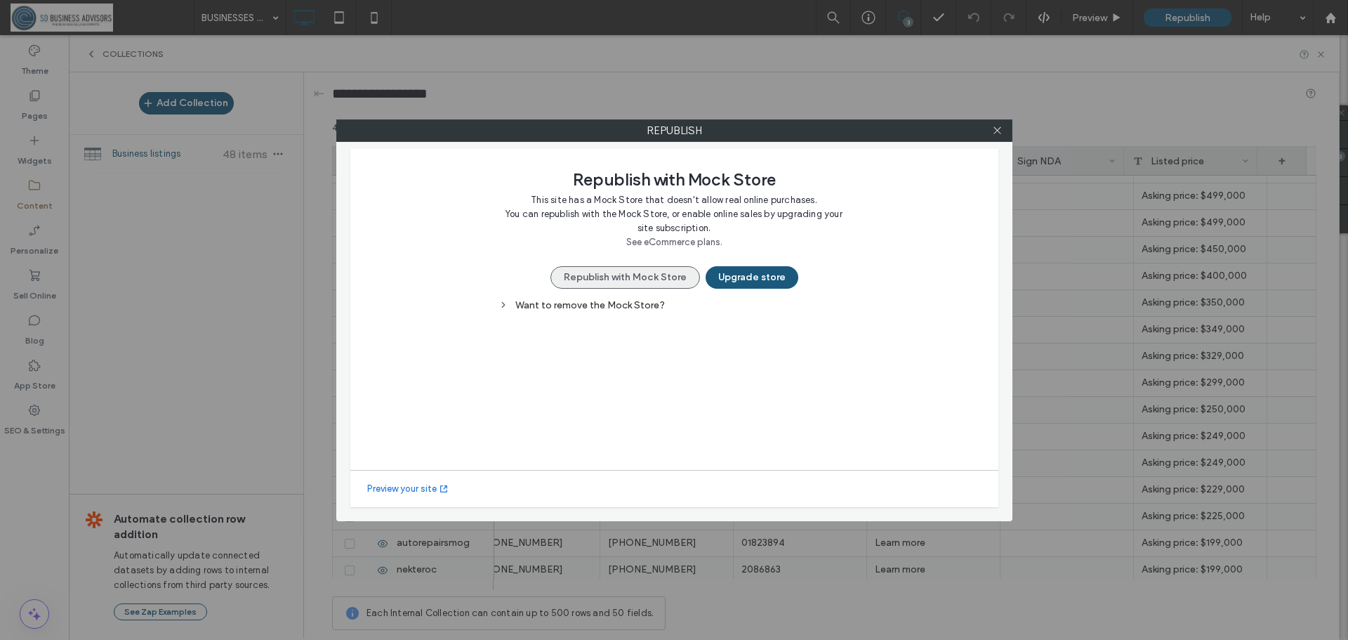
click at [606, 270] on button "Republish with Mock Store" at bounding box center [626, 277] width 150 height 22
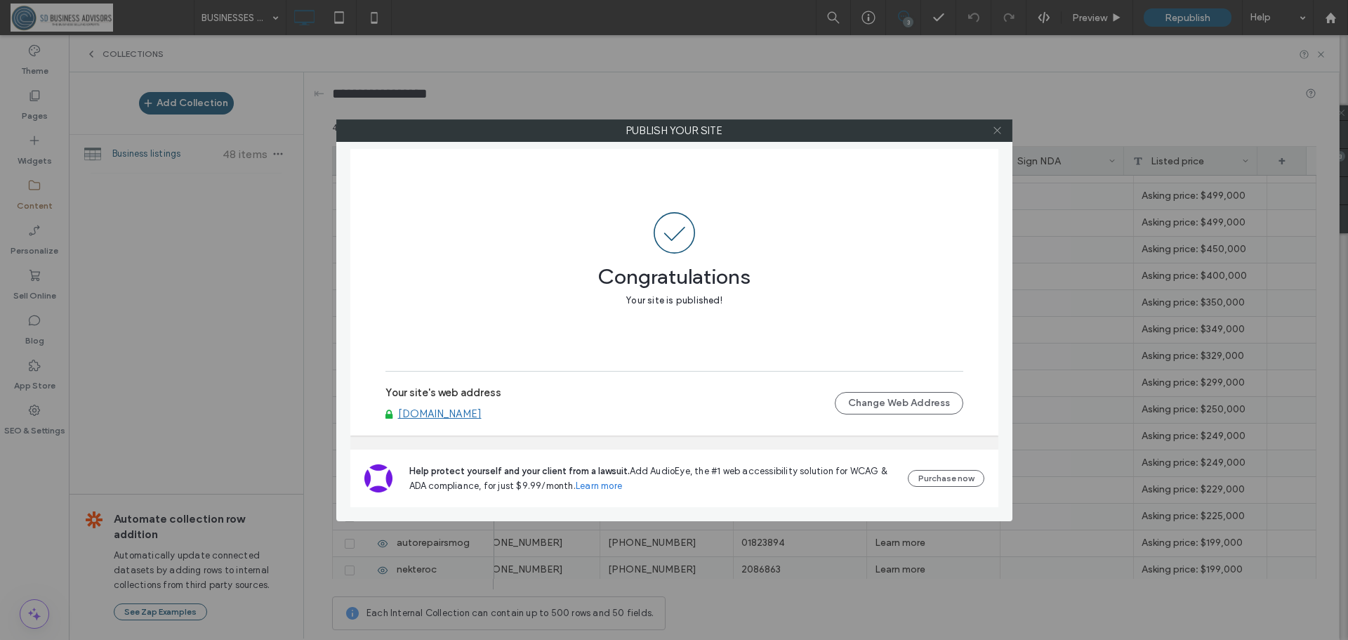
click at [1002, 126] on icon at bounding box center [997, 130] width 11 height 11
